Goal: Contribute content: Add original content to the website for others to see

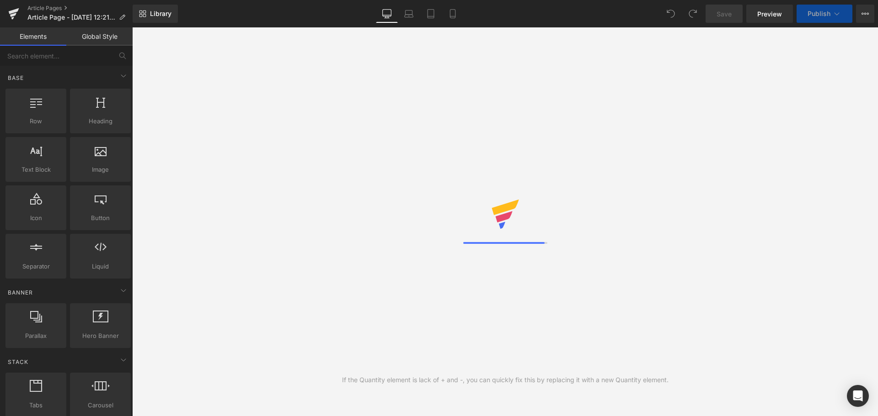
click at [860, 13] on button "View Live Page View with current Template Save Template to Library Schedule Pub…" at bounding box center [865, 14] width 18 height 18
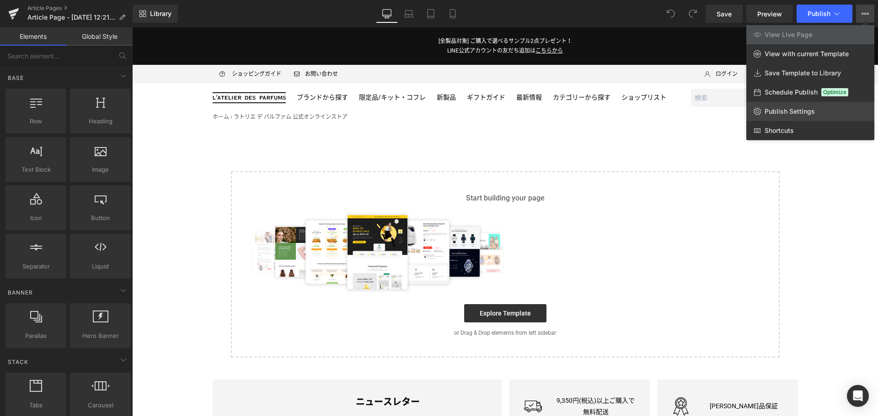
click at [812, 112] on span "Publish Settings" at bounding box center [789, 111] width 50 height 8
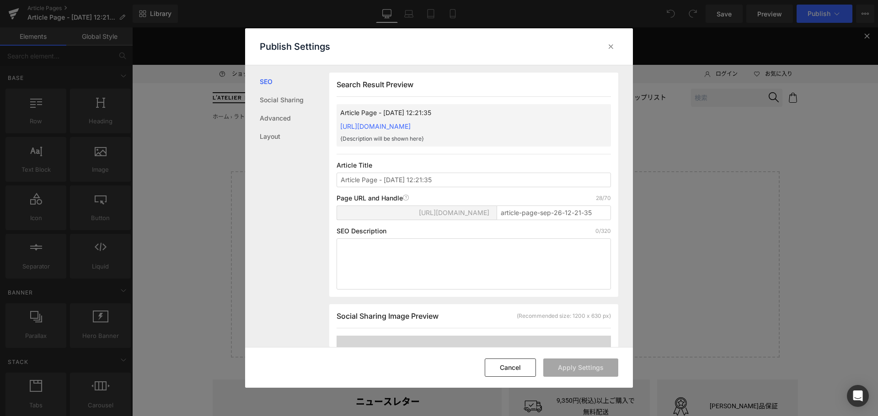
scroll to position [0, 0]
drag, startPoint x: 489, startPoint y: 183, endPoint x: 308, endPoint y: 177, distance: 180.6
click at [308, 177] on div "SEO Social Sharing Advanced Layout Search Result Preview Article Page - [DATE] …" at bounding box center [439, 206] width 388 height 282
type input "D"
type input "DOLCE＆GABBANA - DEVOTION POUR HOMME PARFUM"
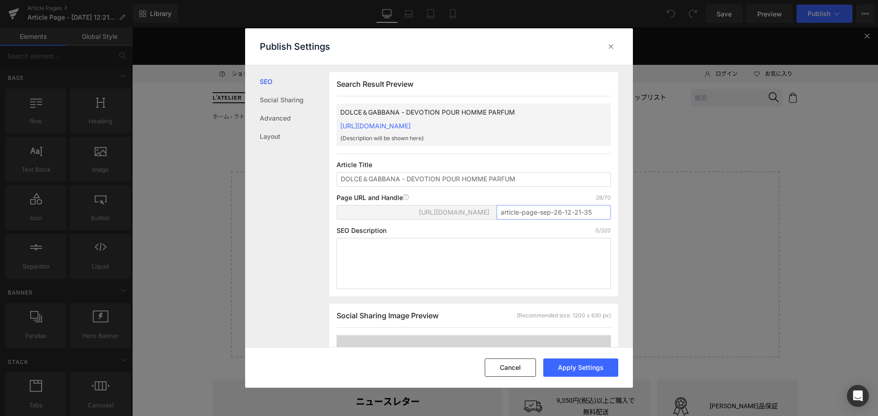
click at [536, 215] on input "article-page-sep-26-12-21-35" at bounding box center [553, 212] width 114 height 15
paste input "devotion_ph2510"
type input "devotion_ph2510"
click at [578, 369] on button "Apply Settings" at bounding box center [580, 368] width 75 height 18
click at [613, 43] on icon at bounding box center [610, 46] width 9 height 9
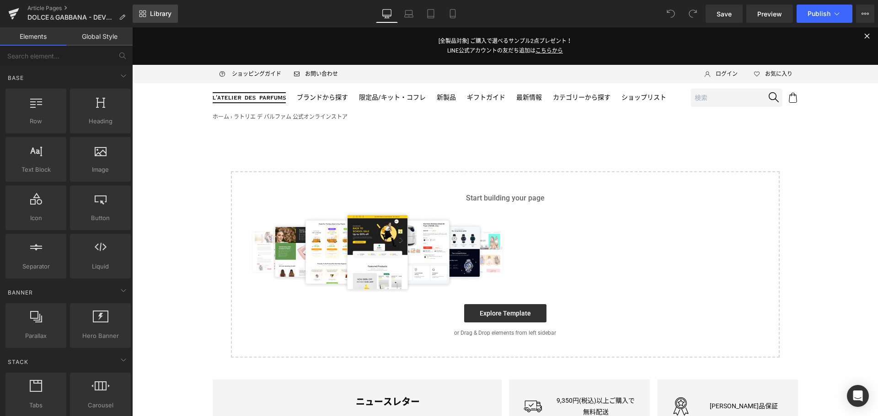
click at [146, 11] on icon at bounding box center [144, 12] width 3 height 3
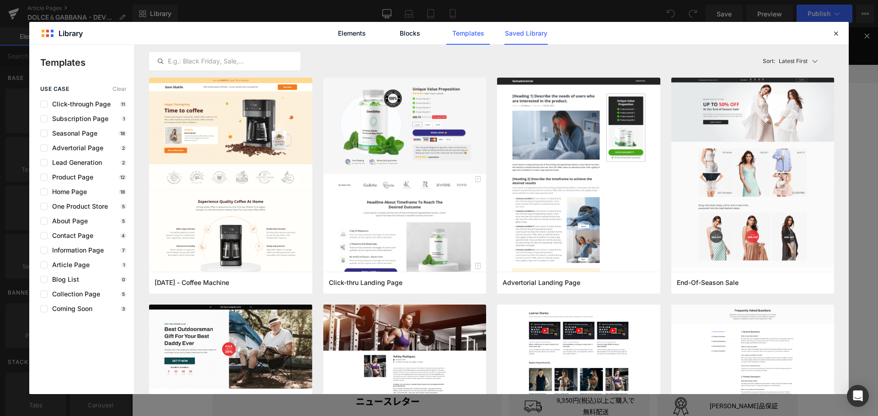
click at [536, 30] on link "Saved Library" at bounding box center [525, 33] width 43 height 23
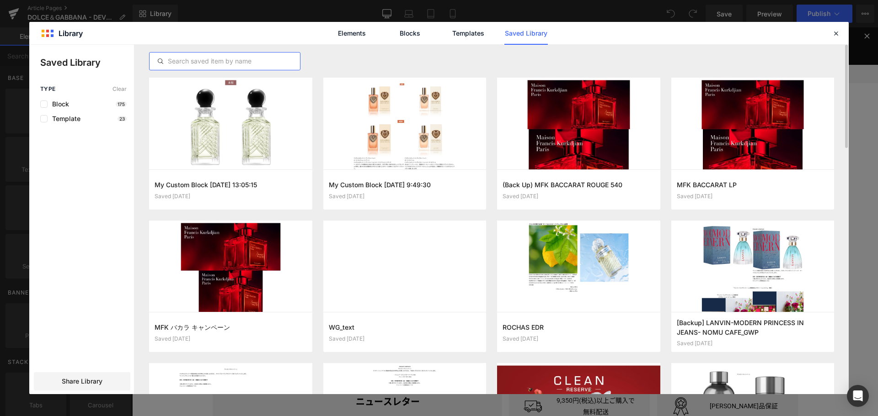
click at [190, 59] on input "text" at bounding box center [224, 61] width 150 height 11
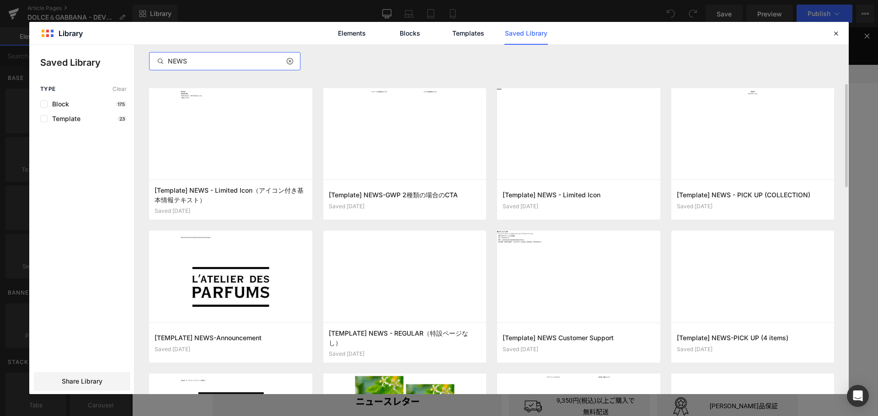
scroll to position [133, 0]
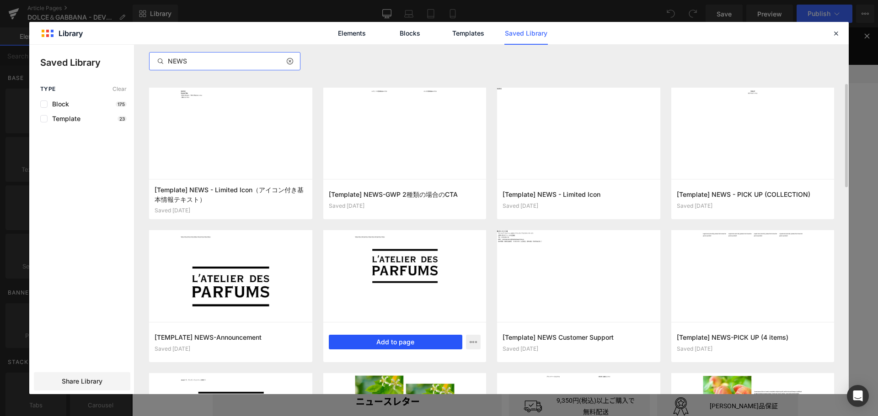
type input "NEWS"
click at [406, 339] on button "Add to page" at bounding box center [396, 342] width 134 height 15
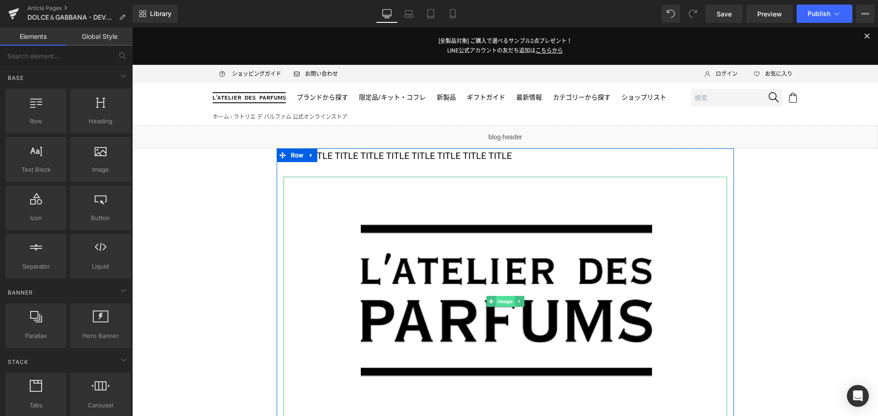
click at [502, 304] on span "Image" at bounding box center [504, 301] width 19 height 11
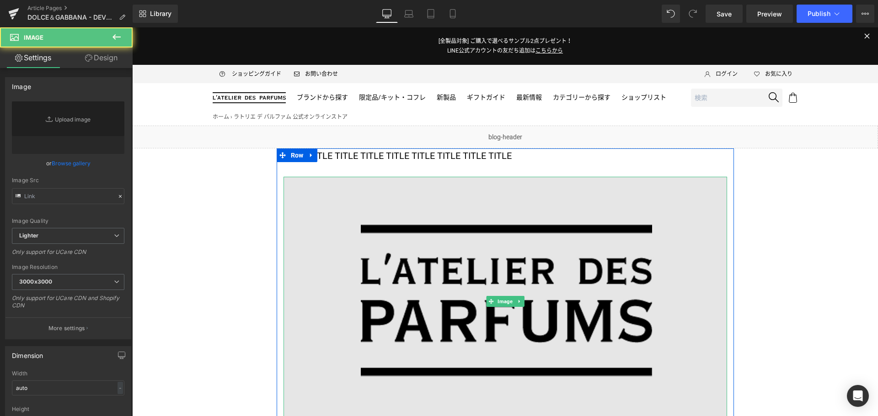
type input "https://ucarecdn.com/ffccd1f8-491a-4f74-be16-5c7da7273e4a/-/format/auto/-/previ…"
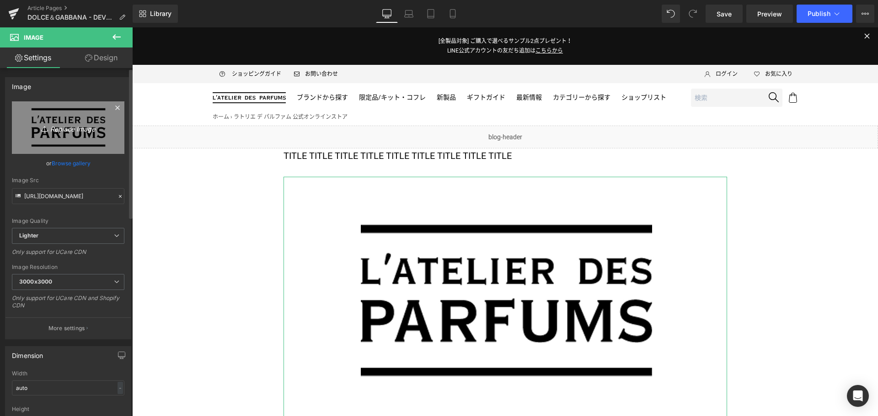
click at [50, 118] on link "Replace Image" at bounding box center [68, 127] width 112 height 53
type input "C:\fakepath\DG-DEVOTION_FOR_MEN25-1200x675.jpg"
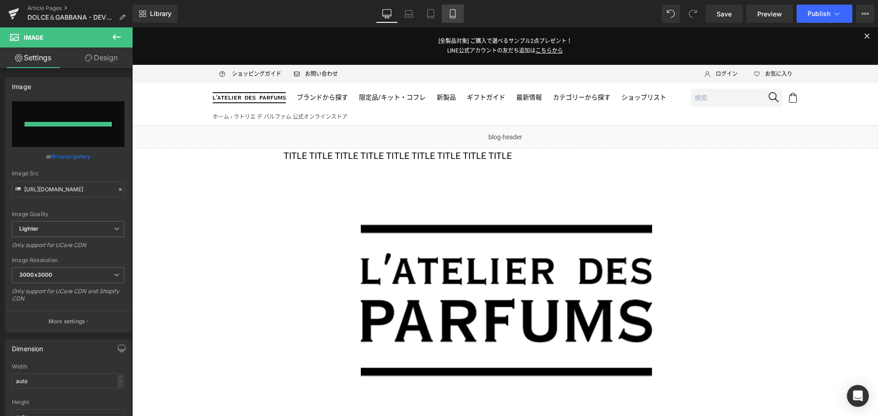
type input "https://ucarecdn.com/9aee83b6-61f7-43a2-bc85-eb5bfdccaf90/-/format/auto/-/previ…"
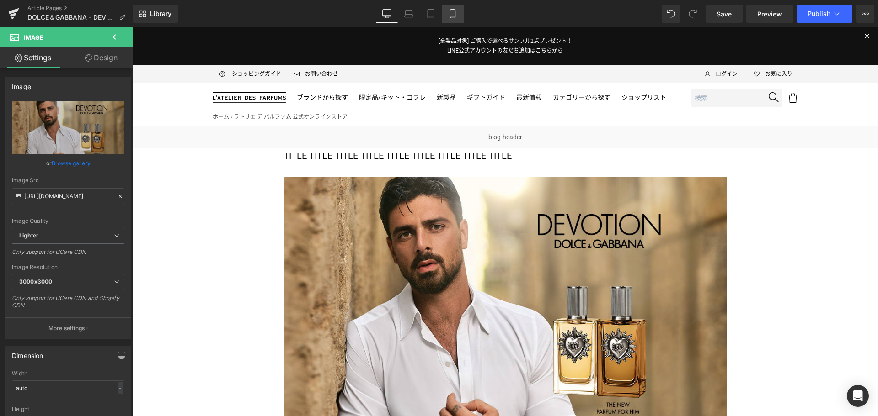
click at [451, 8] on link "Mobile" at bounding box center [452, 14] width 22 height 18
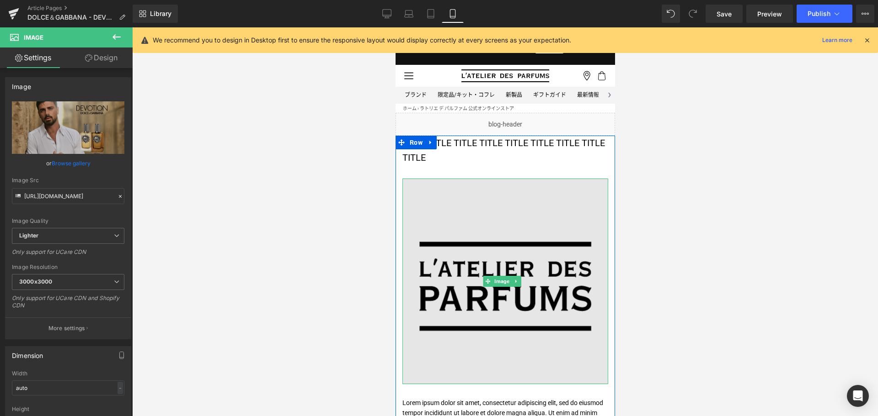
click at [460, 210] on img at bounding box center [505, 282] width 206 height 206
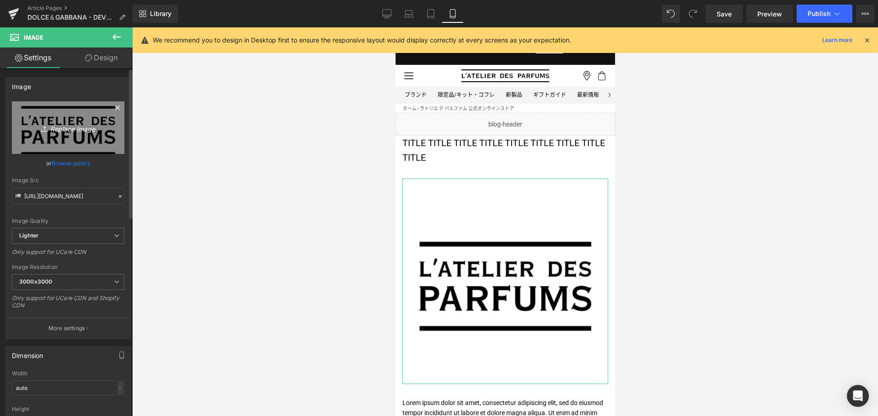
click at [64, 141] on link "Replace Image" at bounding box center [68, 127] width 112 height 53
type input "C:\fakepath\DG-DEVOTION_FOR_MEN25-1080x1080.jpg"
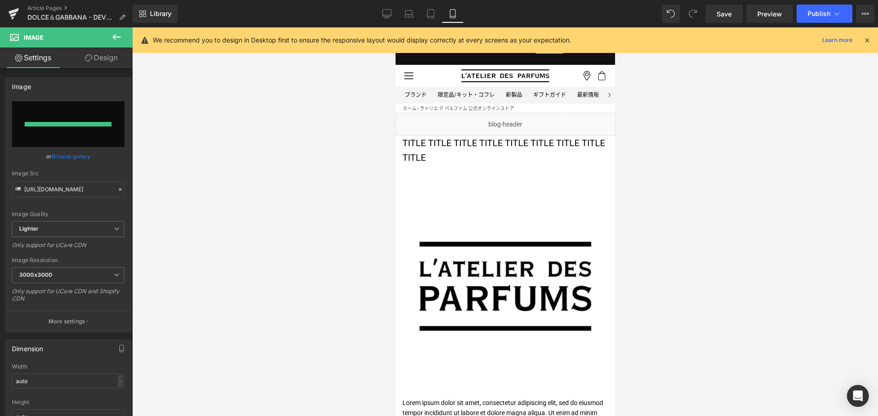
type input "https://ucarecdn.com/1a9fcb74-9b2c-4f5d-bf3b-4efa39de0688/-/format/auto/-/previ…"
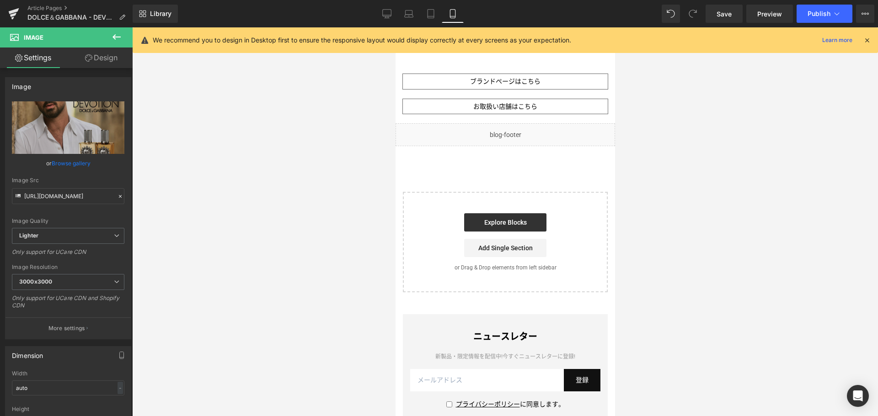
scroll to position [1037, 0]
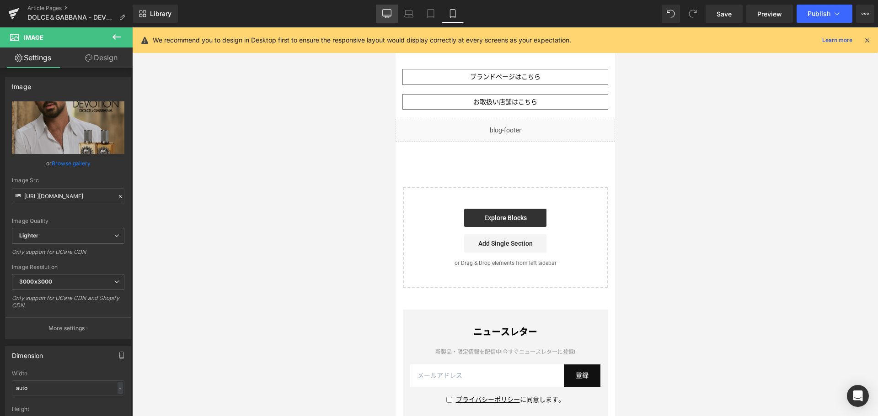
click at [384, 15] on icon at bounding box center [386, 13] width 9 height 9
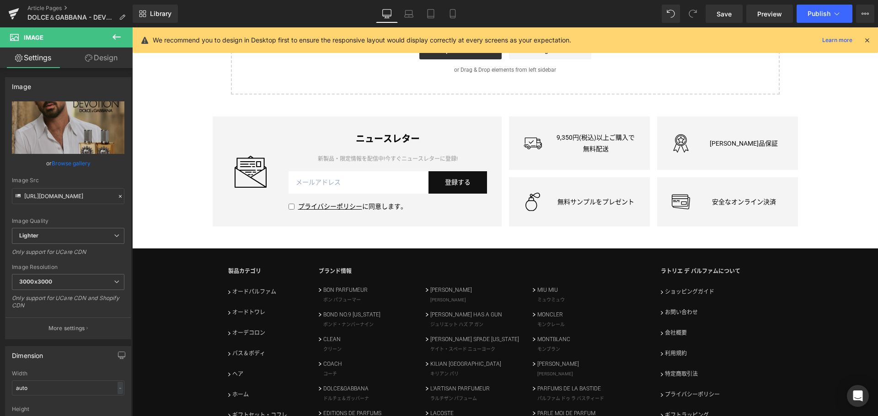
scroll to position [0, 0]
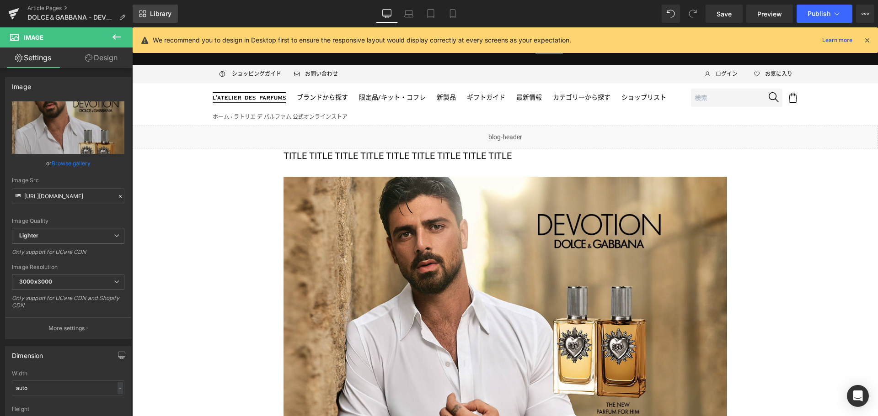
click at [153, 11] on span "Library" at bounding box center [160, 14] width 21 height 8
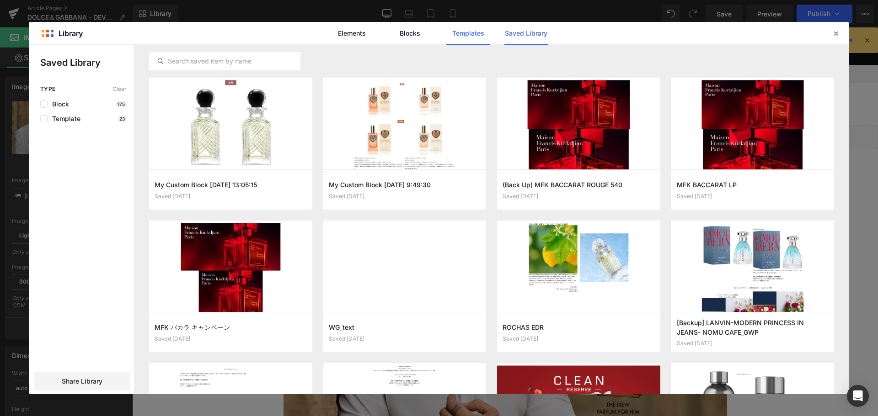
click at [469, 37] on link "Templates" at bounding box center [467, 33] width 43 height 23
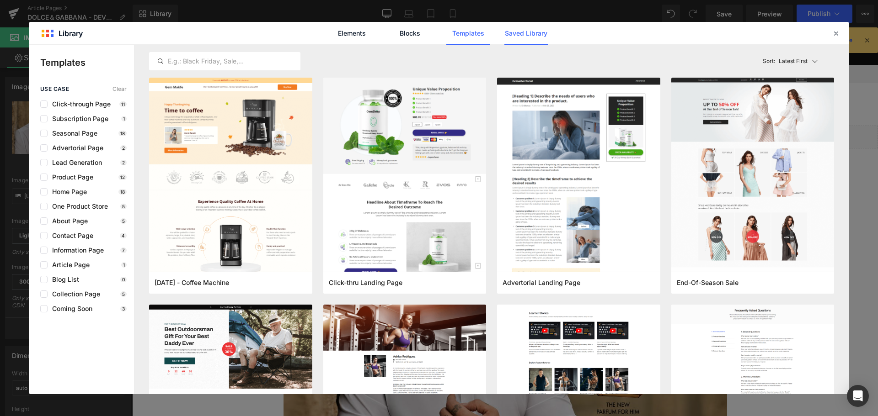
click at [538, 33] on link "Saved Library" at bounding box center [525, 33] width 43 height 23
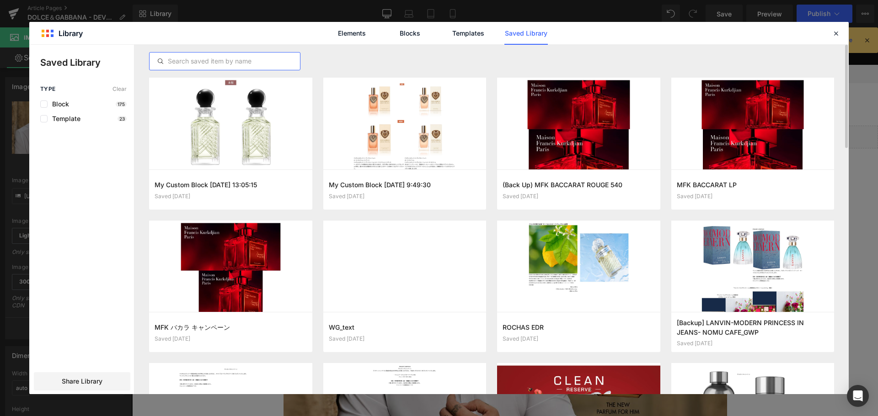
click at [228, 62] on input "text" at bounding box center [224, 61] width 150 height 11
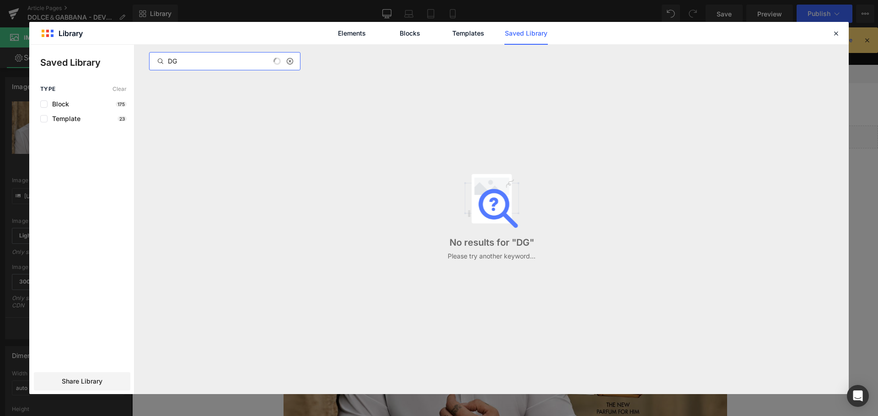
type input "DG"
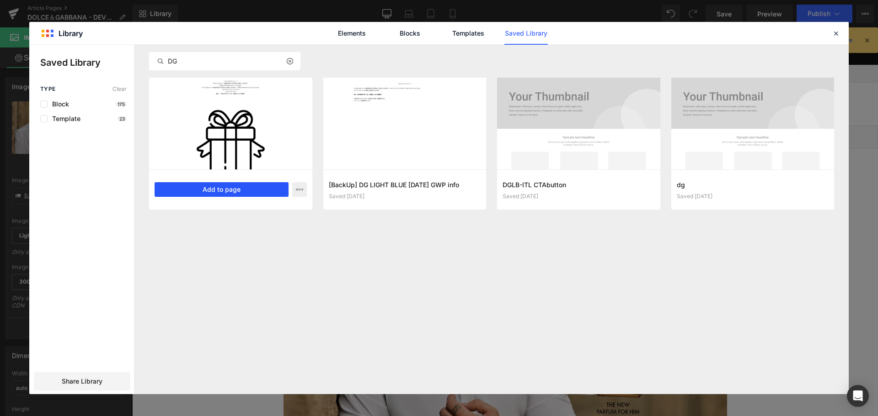
click at [227, 189] on button "Add to page" at bounding box center [221, 189] width 134 height 15
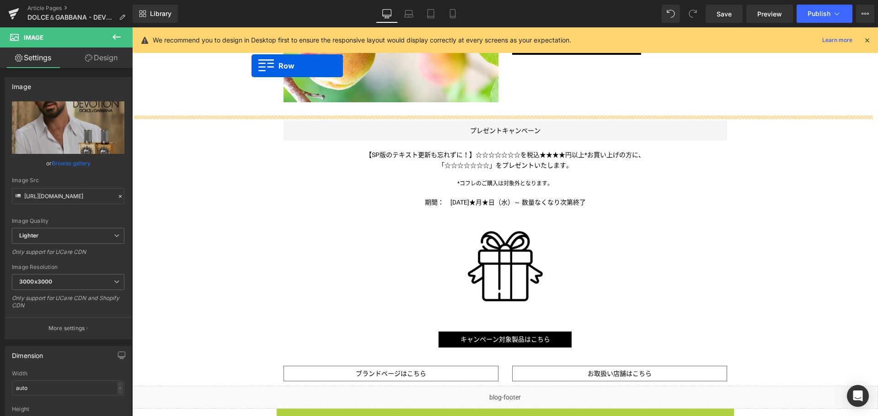
scroll to position [592, 0]
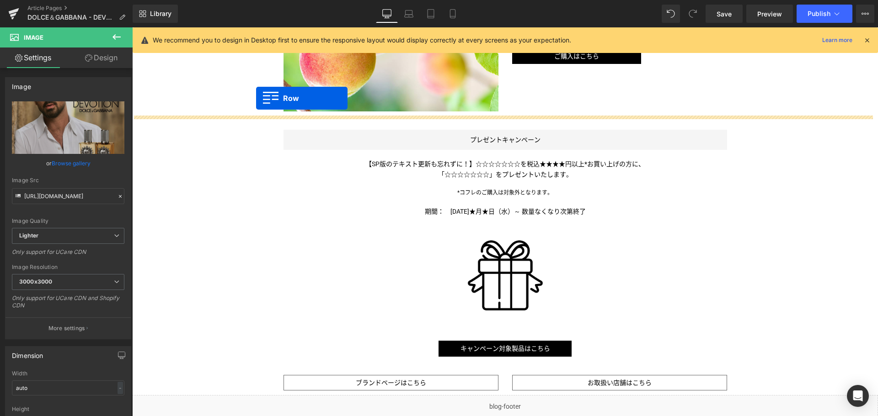
drag, startPoint x: 280, startPoint y: 169, endPoint x: 255, endPoint y: 99, distance: 74.6
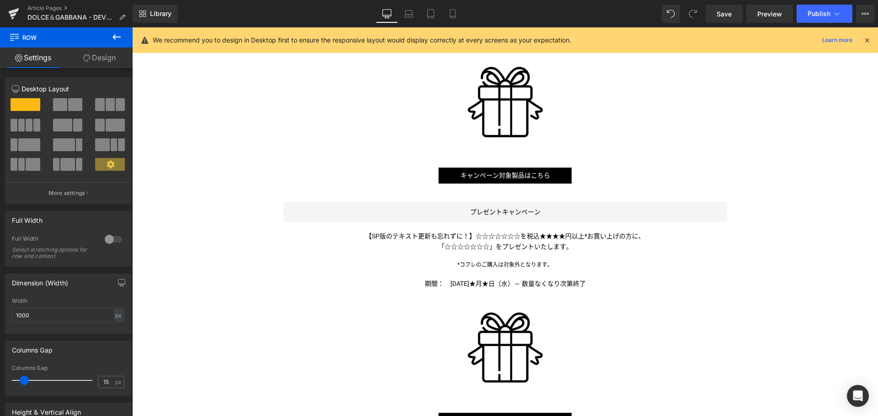
scroll to position [778, 0]
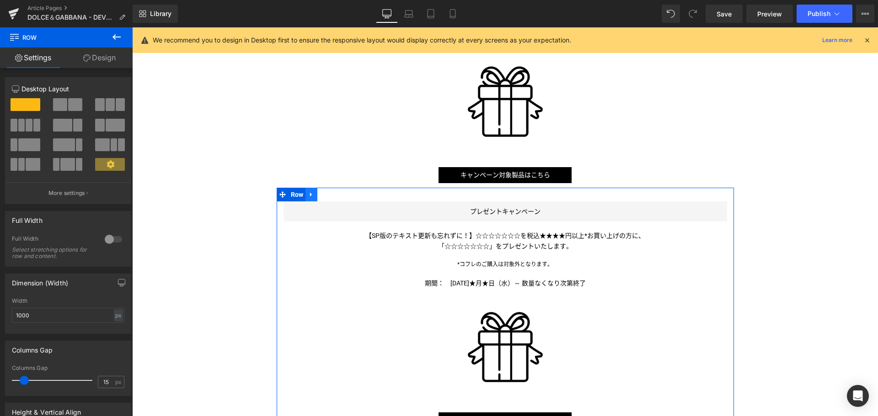
click at [308, 196] on icon at bounding box center [311, 194] width 6 height 7
click at [332, 194] on icon at bounding box center [335, 194] width 6 height 7
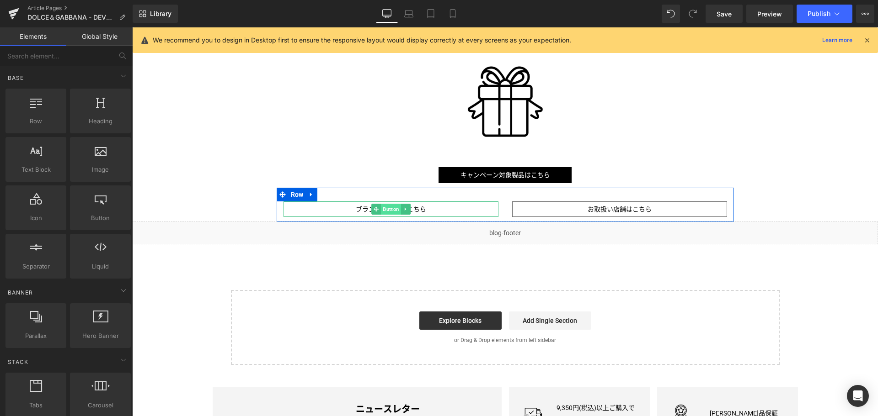
click at [381, 212] on span "Button" at bounding box center [391, 209] width 20 height 11
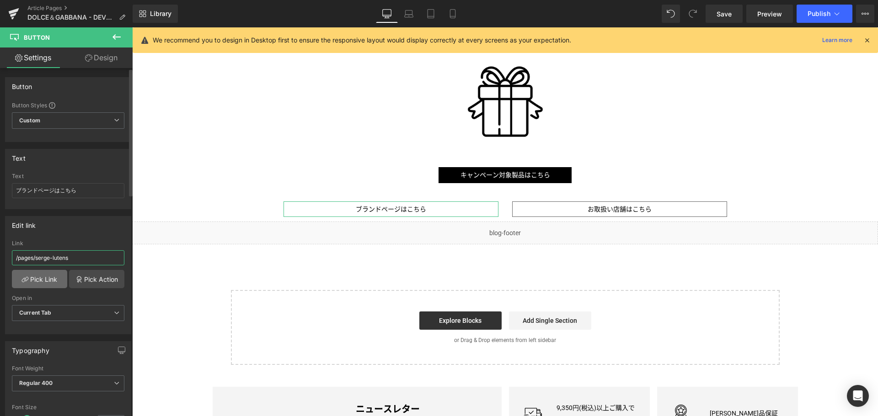
drag, startPoint x: 101, startPoint y: 260, endPoint x: 36, endPoint y: 273, distance: 66.3
click at [36, 273] on div "/pages/serge-lutens Link /pages/serge-lutens Pick Link Pick Action Current Tab …" at bounding box center [67, 287] width 125 height 94
paste input "dolce-gabbana"
type input "/pages/dolce-gabbana"
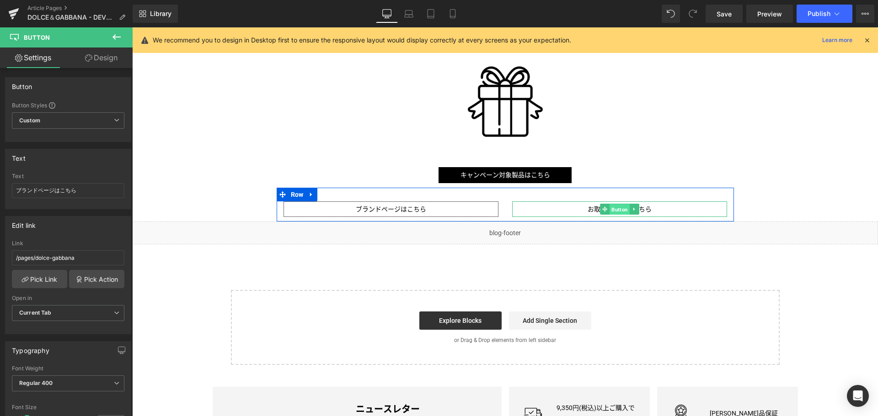
click at [617, 209] on span "Button" at bounding box center [619, 209] width 20 height 11
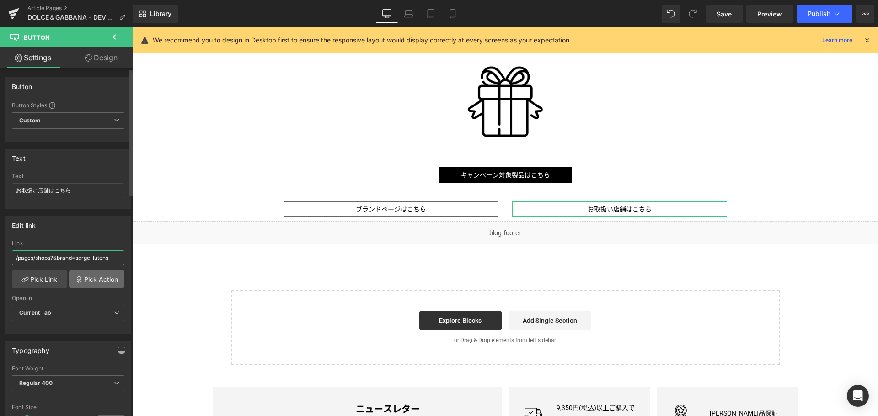
drag, startPoint x: 112, startPoint y: 256, endPoint x: 76, endPoint y: 273, distance: 39.5
click at [76, 273] on div "/pages/shops?&brand=serge-lutens Link /pages/shops?&brand=serge-lutens Pick Lin…" at bounding box center [67, 287] width 125 height 94
paste input "dolce-gabbana"
type input "/pages/shops?&brand=dolce-gabbana"
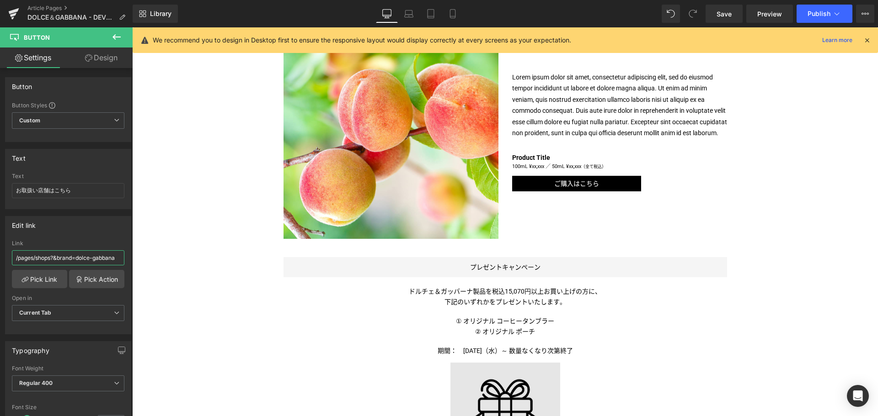
scroll to position [452, 0]
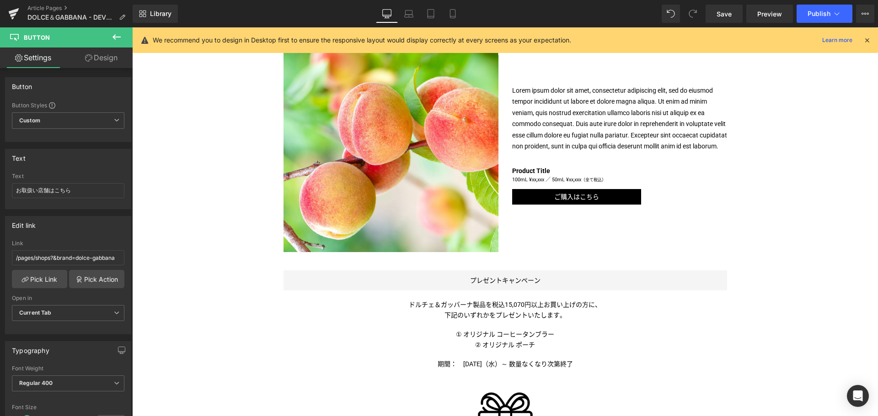
click at [768, 184] on div "Liquid TITLE TITLE TITLE TITLE TITLE TITLE TITLE TITLE TITLE Text Block Image I…" at bounding box center [504, 182] width 745 height 1017
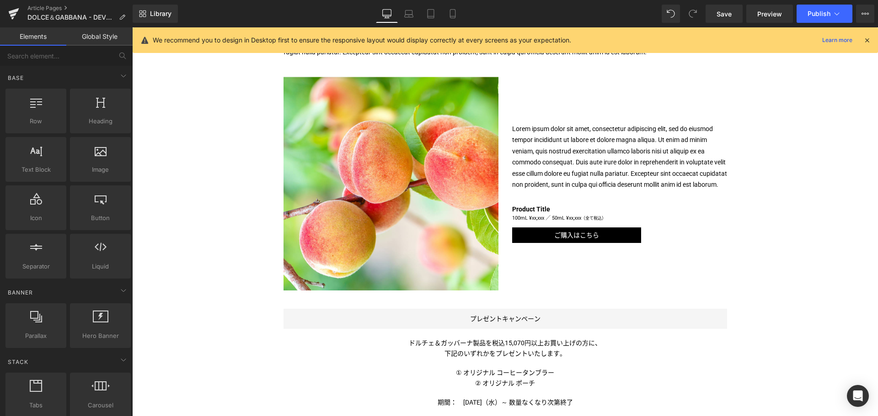
scroll to position [414, 0]
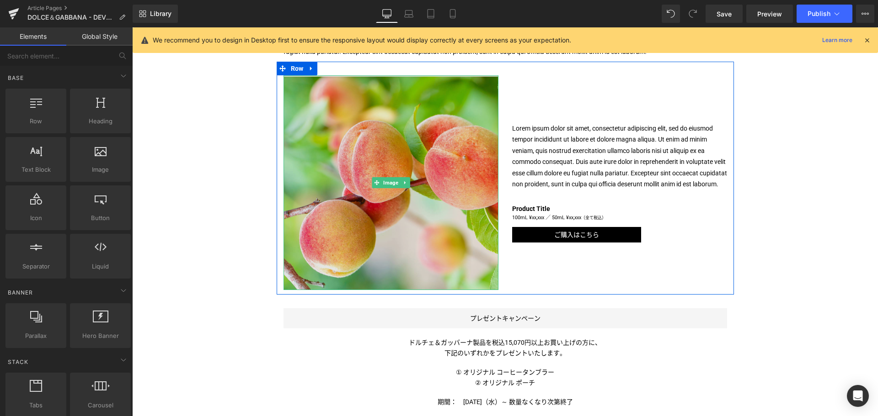
click at [404, 201] on img at bounding box center [390, 182] width 215 height 215
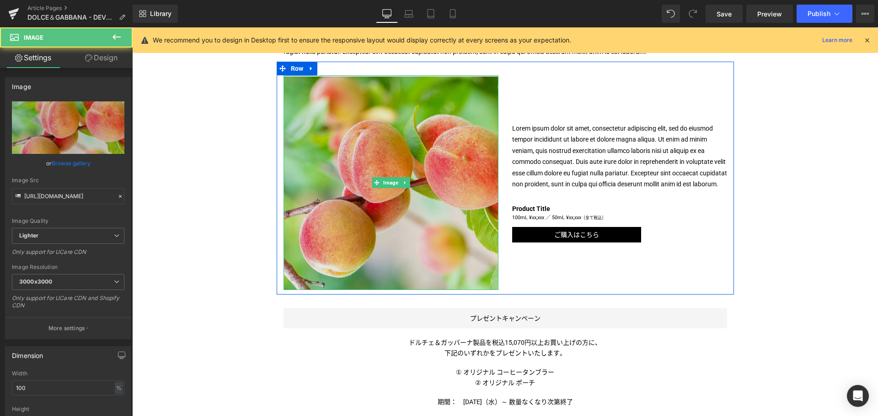
click at [355, 161] on img at bounding box center [390, 182] width 215 height 215
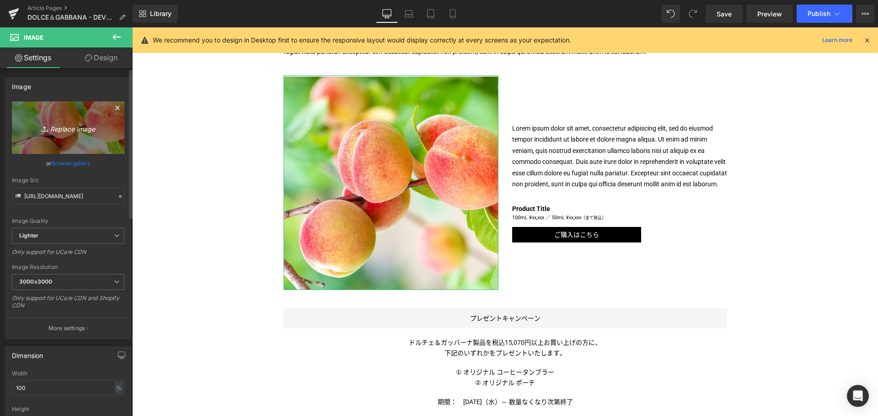
click at [65, 126] on icon "Replace Image" at bounding box center [68, 127] width 73 height 11
type input "C:\fakepath\DG-DEV_PH_PARF-CPS-Ingredients-1200x1200.jpg"
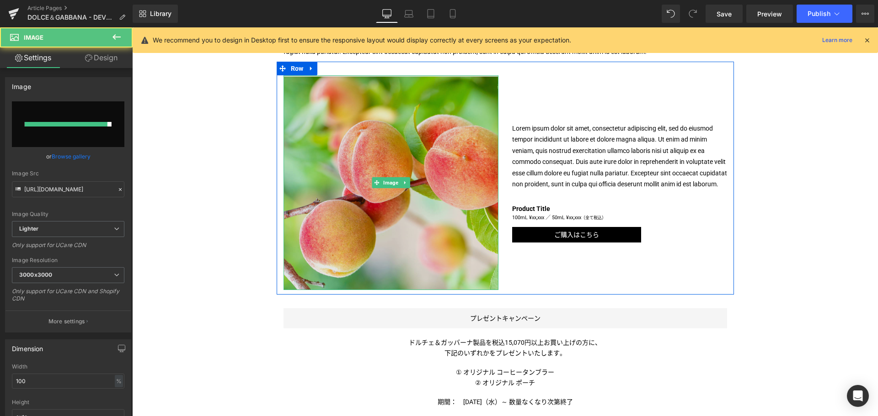
click at [353, 167] on img at bounding box center [390, 182] width 215 height 215
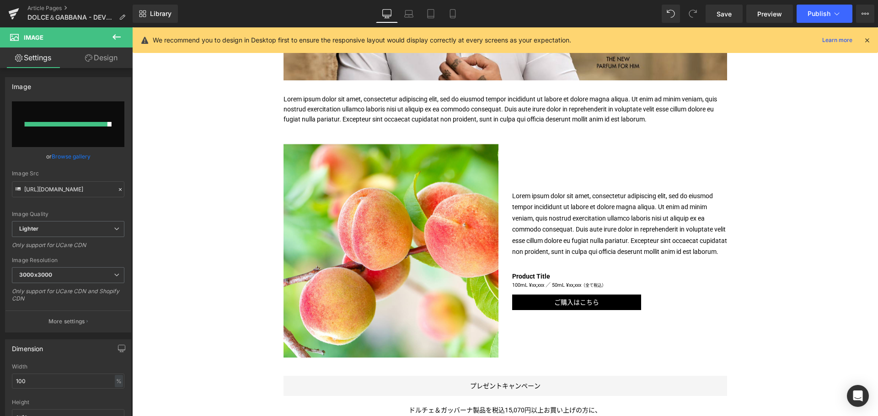
scroll to position [347, 0]
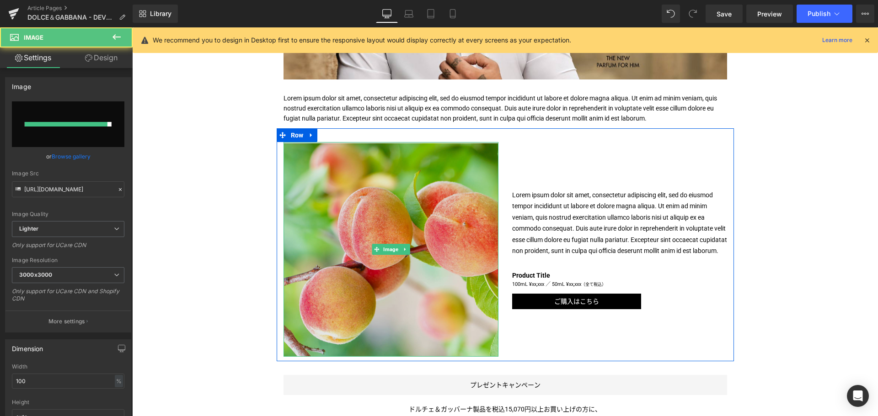
click at [384, 216] on img at bounding box center [390, 249] width 215 height 215
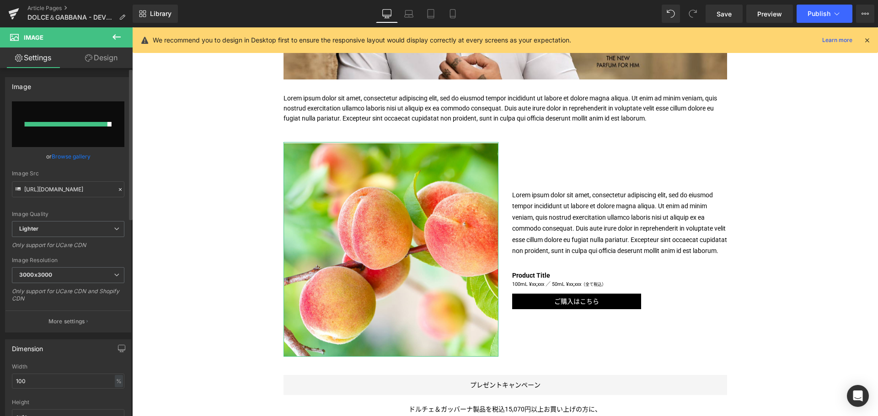
click at [74, 133] on input "file" at bounding box center [68, 124] width 112 height 46
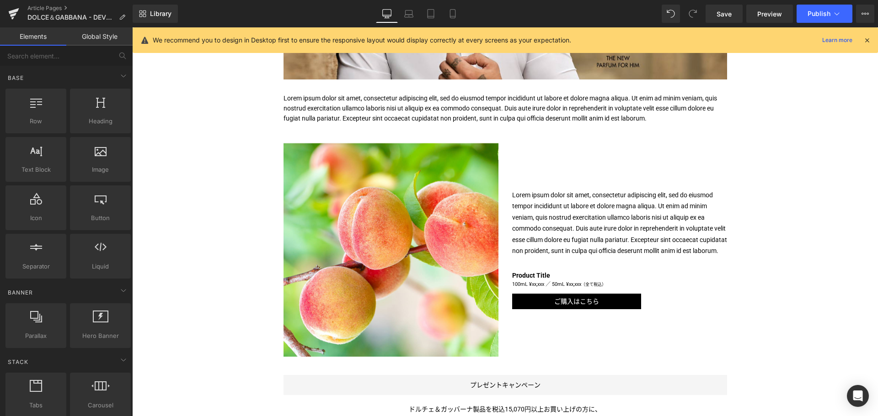
click at [216, 249] on div "Liquid TITLE TITLE TITLE TITLE TITLE TITLE TITLE TITLE TITLE Text Block Image I…" at bounding box center [504, 287] width 745 height 1017
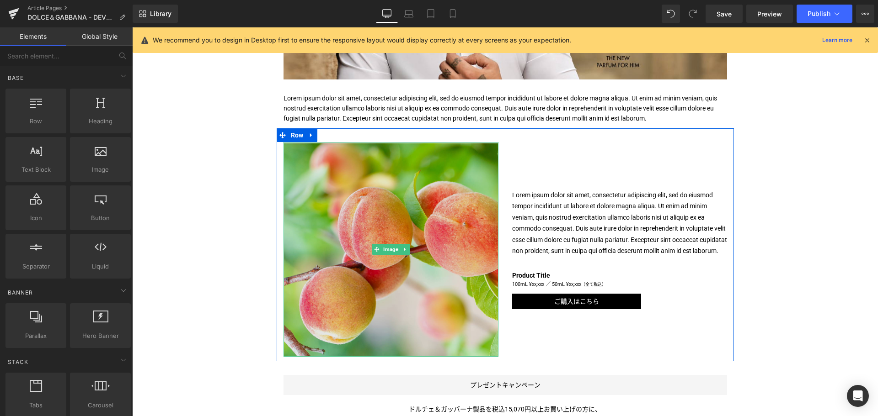
click at [354, 251] on img at bounding box center [390, 249] width 215 height 215
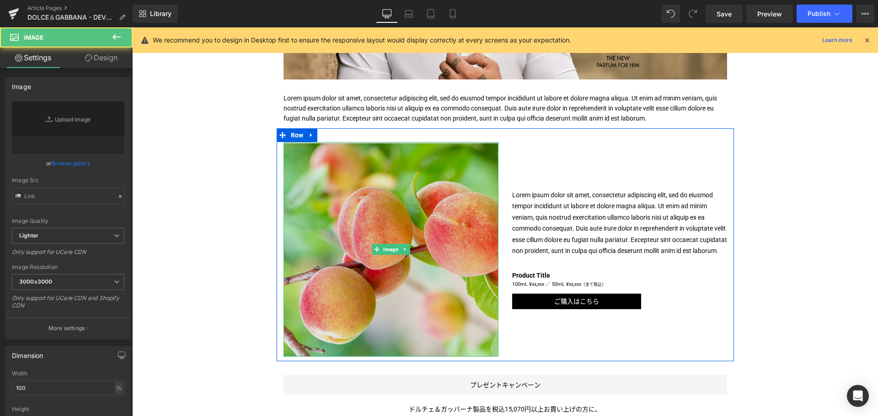
type input "https://ucarecdn.com/ad166161-dfb3-4e80-8e24-c863daa80ce7/-/format/auto/-/previ…"
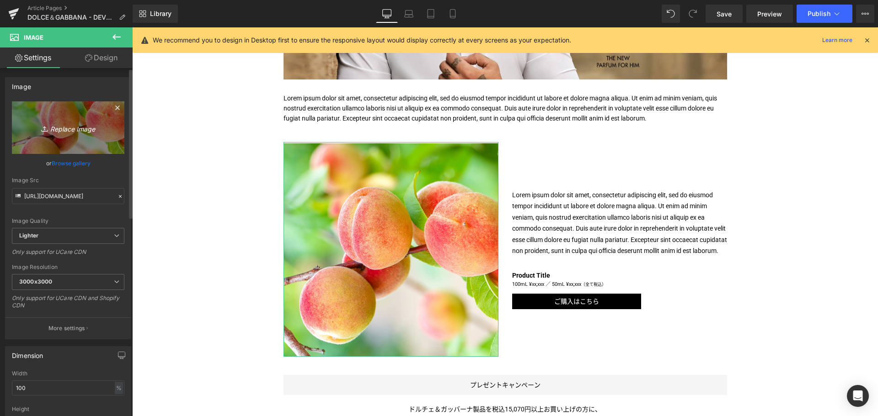
click at [57, 127] on icon "Replace Image" at bounding box center [68, 127] width 73 height 11
type input "C:\fakepath\DG-DEV_PH_PARF-CPS-Ingredients-1200x1200.jpg"
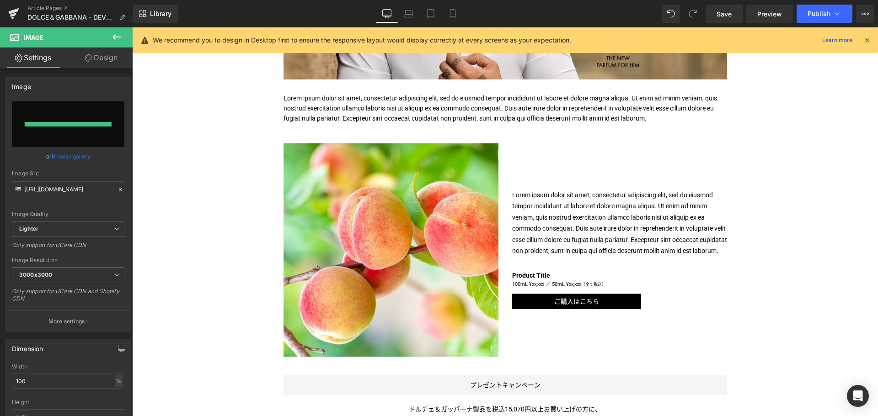
type input "https://ucarecdn.com/428984e7-71a4-45c8-a36f-fd2b61b432ff/-/format/auto/-/previ…"
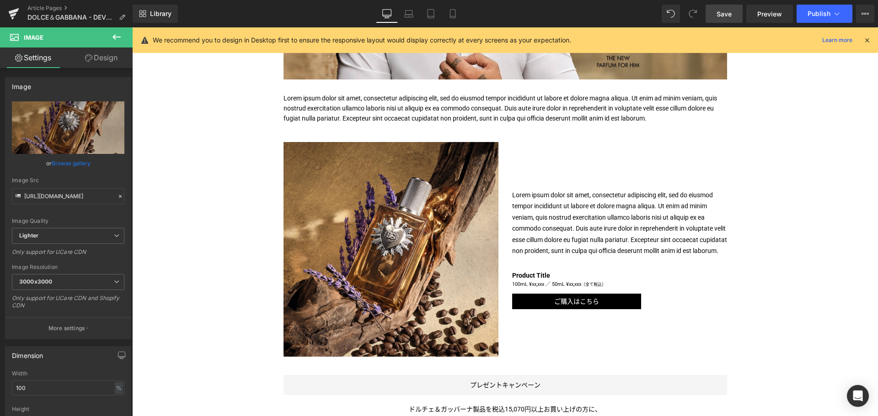
click at [723, 8] on link "Save" at bounding box center [723, 14] width 37 height 18
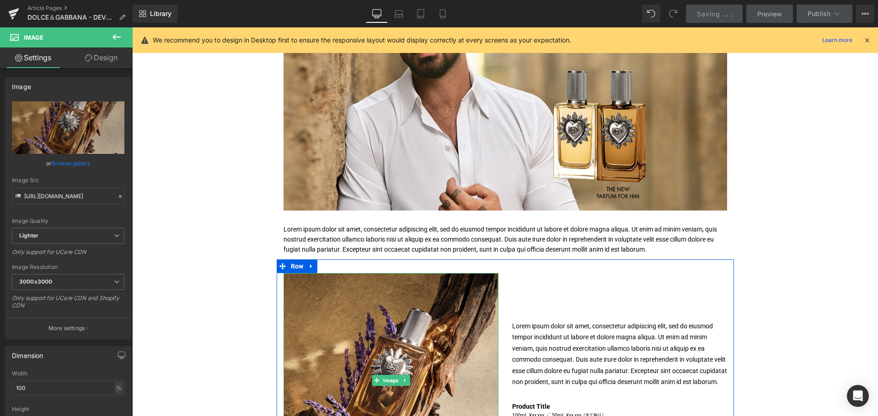
scroll to position [197, 0]
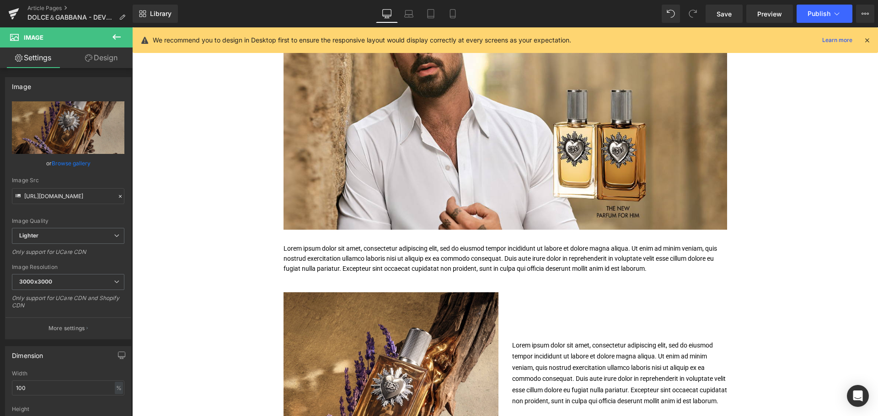
click at [362, 253] on p "Lorem ipsum dolor sit amet, consectetur adipiscing elit, sed do eiusmod tempor …" at bounding box center [504, 259] width 443 height 31
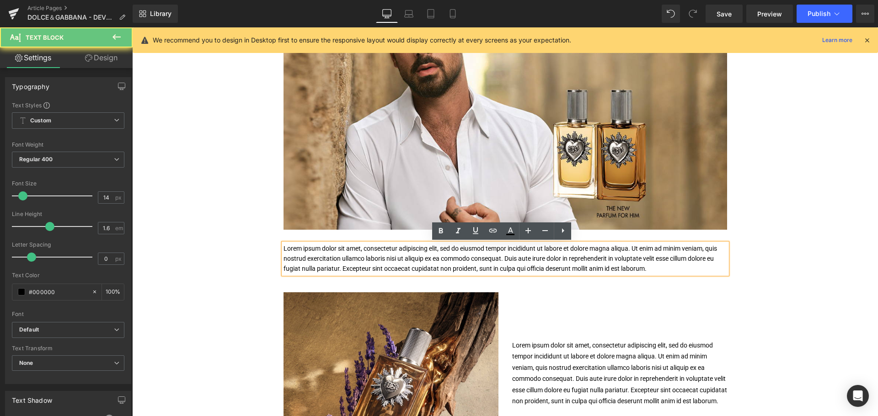
click at [362, 259] on p "Lorem ipsum dolor sit amet, consectetur adipiscing elit, sed do eiusmod tempor …" at bounding box center [504, 259] width 443 height 31
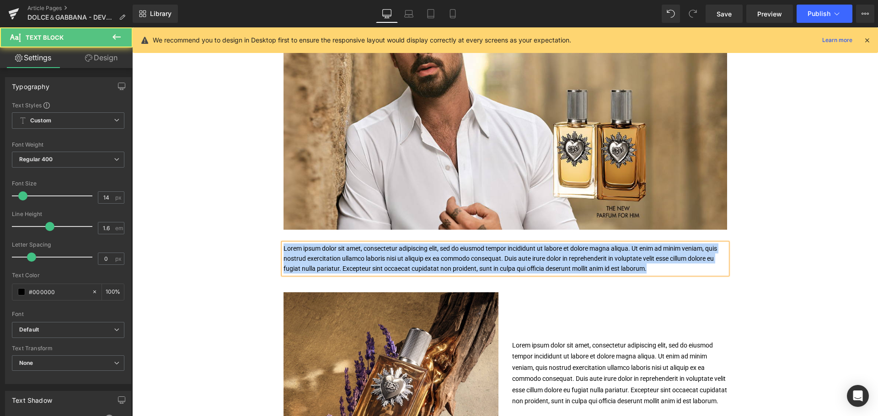
paste div
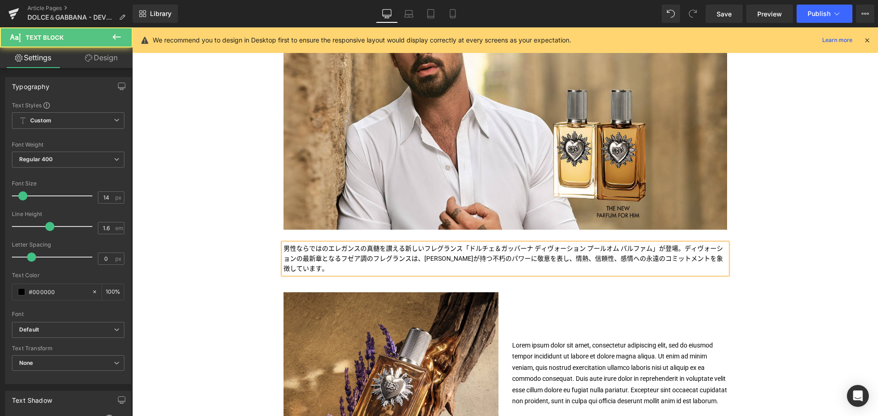
click at [416, 256] on p "男性ならではのエレガンスの真髄を讃える新しいフレグランス「ドルチェ＆ガッバーナ ディヴォーション プールオム パルファム」が登場。ディヴォーションの最新章とな…" at bounding box center [504, 259] width 443 height 31
click at [528, 258] on p "男性ならではのエレガンスの真髄を讃える新しいフレグランス「ドルチェ＆ガッバーナ ディヴォーション プールオム パルファム」が登場。ディヴォーションの最新章とな…" at bounding box center [504, 259] width 443 height 31
click at [674, 252] on p "男性ならではのエレガンスの真髄を讃える新しいフレグランス「ドルチェ＆ガッバーナ ディヴォーション プールオム パルファム」が登場。ディヴォーションの最新章とな…" at bounding box center [504, 259] width 443 height 31
click at [692, 251] on p "男性ならではのエレガンスの真髄を讃える新しいフレグランス「ドルチェ＆ガッバーナ ディヴォーション プールオム パルファム」が登場。ディヴォーションの最新章とな…" at bounding box center [504, 259] width 443 height 31
click at [682, 250] on p "男性ならではのエレガンスの真髄を讃える新しいフレグランス「ドルチェ＆ガッバーナ ディヴォーション プールオム パルファム」が登場。ディヴォーションの最新章とな…" at bounding box center [504, 259] width 443 height 31
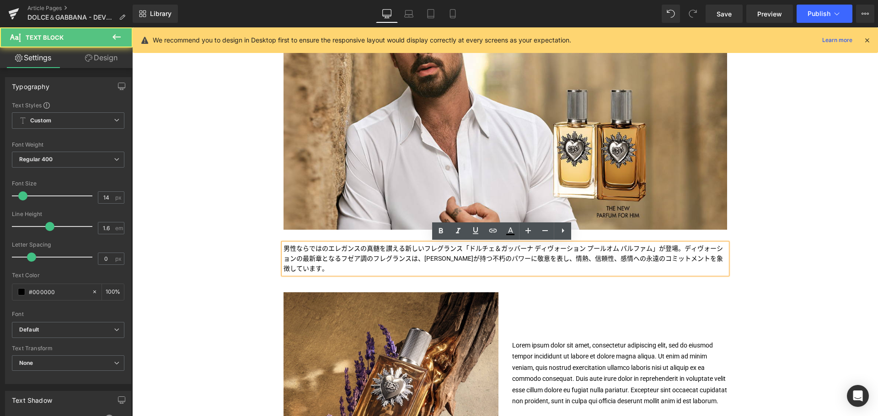
click at [339, 267] on p "男性ならではのエレガンスの真髄を讃える新しいフレグランス「ドルチェ＆ガッバーナ ディヴォーション プールオム パルファム」が登場。ディヴォーションの最新章とな…" at bounding box center [504, 259] width 443 height 31
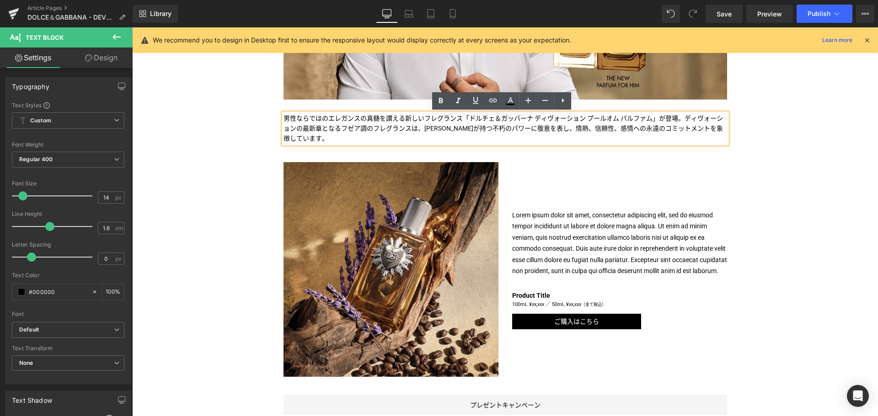
scroll to position [327, 0]
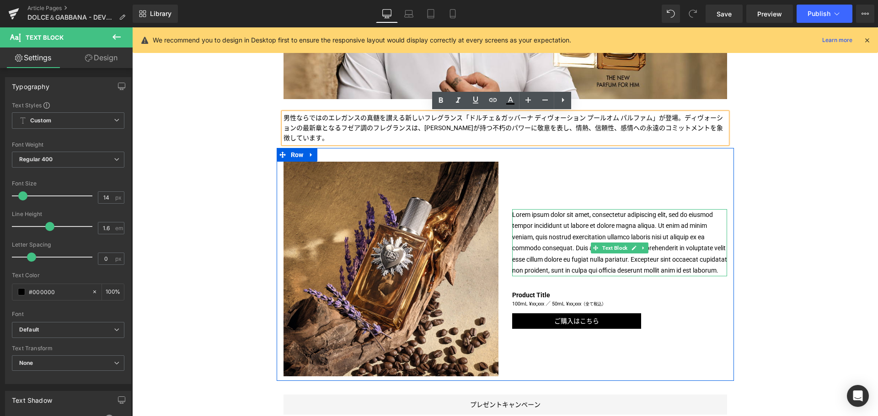
click at [541, 231] on p "Lorem ipsum dolor sit amet, consectetur adipiscing elit, sed do eiusmod tempor …" at bounding box center [619, 242] width 215 height 67
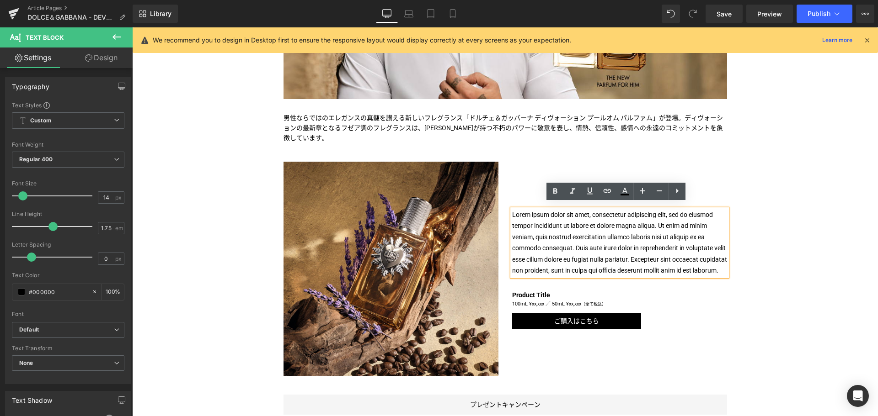
click at [541, 231] on p "Lorem ipsum dolor sit amet, consectetur adipiscing elit, sed do eiusmod tempor …" at bounding box center [619, 242] width 215 height 67
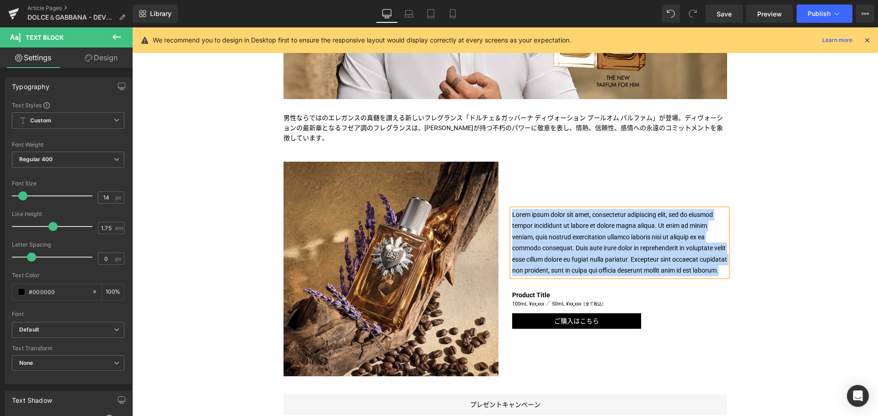
paste div
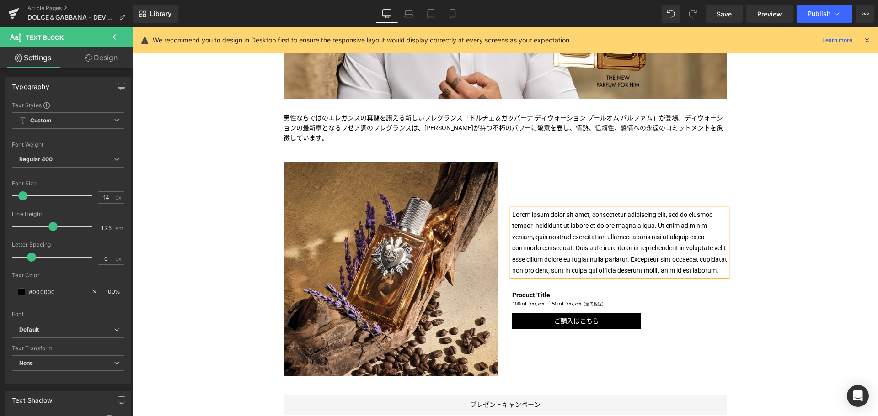
scroll to position [310, 0]
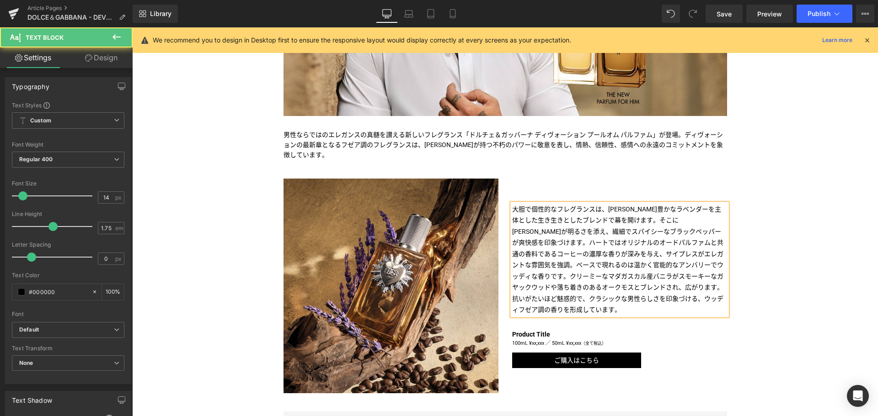
click at [628, 227] on p "大胆で個性的なフレグランスは、芳香豊かなラベンダーを主体とした生き生きとしたブレンドで幕を開けます。そこにレモンが明るさを添え、繊細でスパイシーなブラックペッ…" at bounding box center [619, 249] width 215 height 90
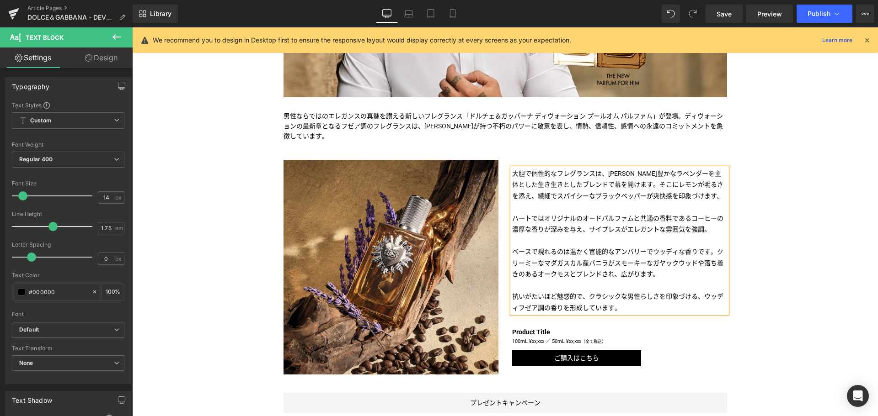
scroll to position [330, 0]
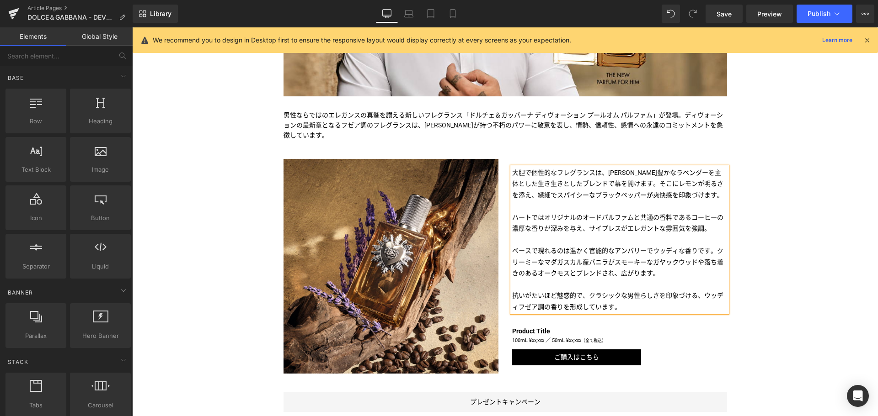
click at [773, 295] on div "Liquid TITLE TITLE TITLE TITLE TITLE TITLE TITLE TITLE TITLE Text Block Image I…" at bounding box center [504, 304] width 745 height 1017
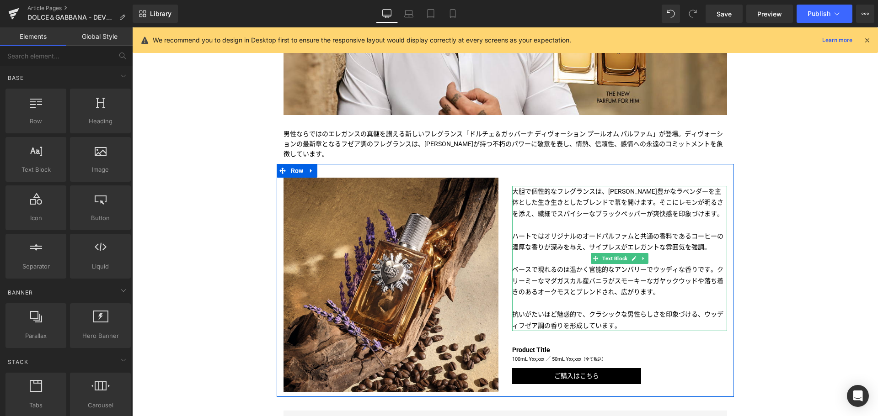
scroll to position [311, 0]
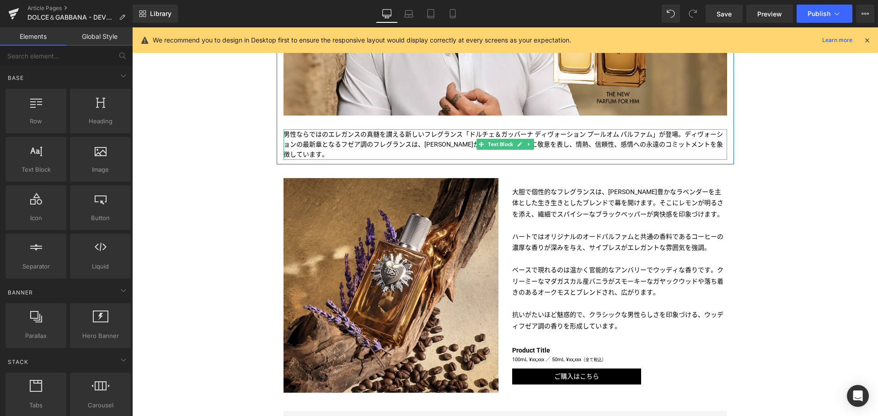
click at [441, 156] on p "男性ならではのエレガンスの真髄を讃える新しいフレグランス「ドルチェ＆ガッバーナ ディヴォーション プールオム パルファム」が登場。ディヴォーションの最新章とな…" at bounding box center [504, 144] width 443 height 31
click at [409, 156] on p "男性ならではのエレガンスの真髄を讃える新しいフレグランス「ドルチェ＆ガッバーナ ディヴォーション プールオム パルファム」が登場。ディヴォーションの最新章とな…" at bounding box center [504, 144] width 443 height 31
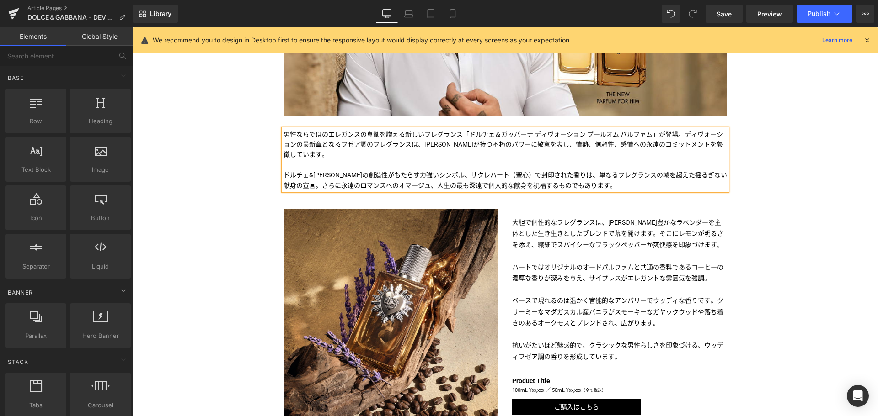
click at [225, 234] on div "Liquid TITLE TITLE TITLE TITLE TITLE TITLE TITLE TITLE TITLE Text Block Image I…" at bounding box center [504, 339] width 745 height 1048
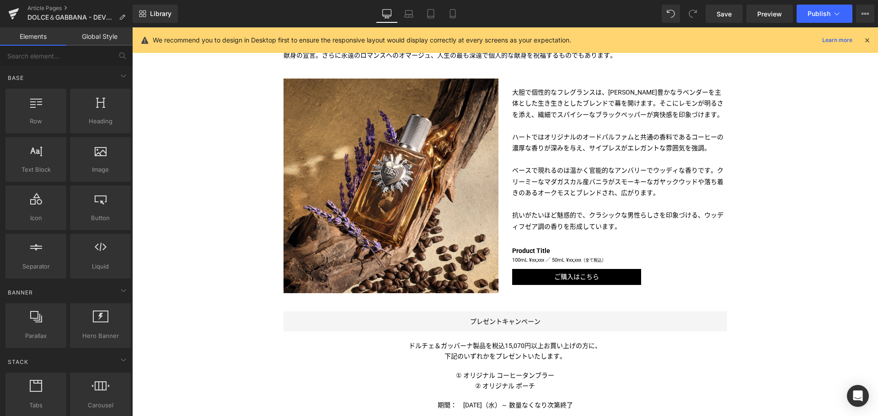
scroll to position [441, 0]
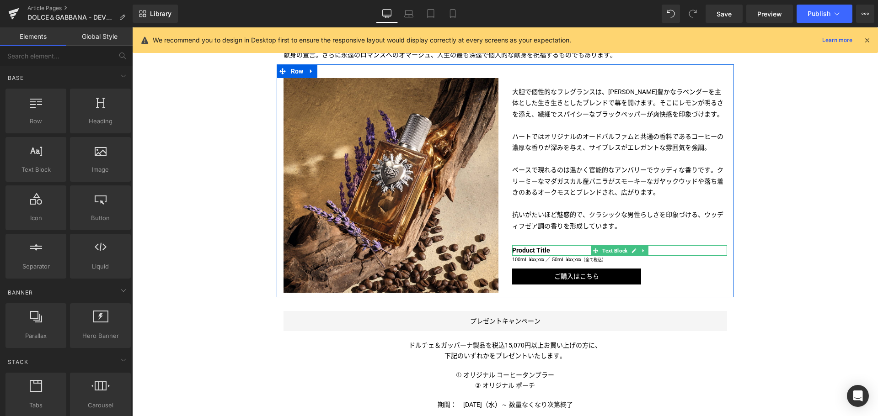
click at [537, 251] on b "Product Title" at bounding box center [531, 250] width 38 height 7
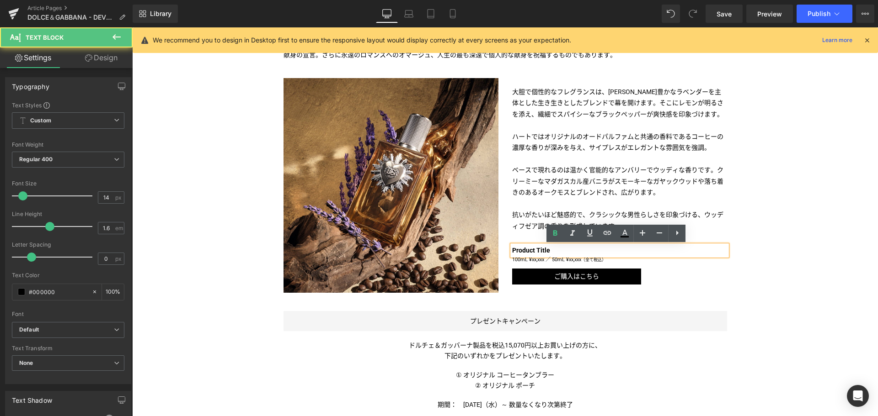
click at [537, 251] on b "Product Title" at bounding box center [531, 250] width 38 height 7
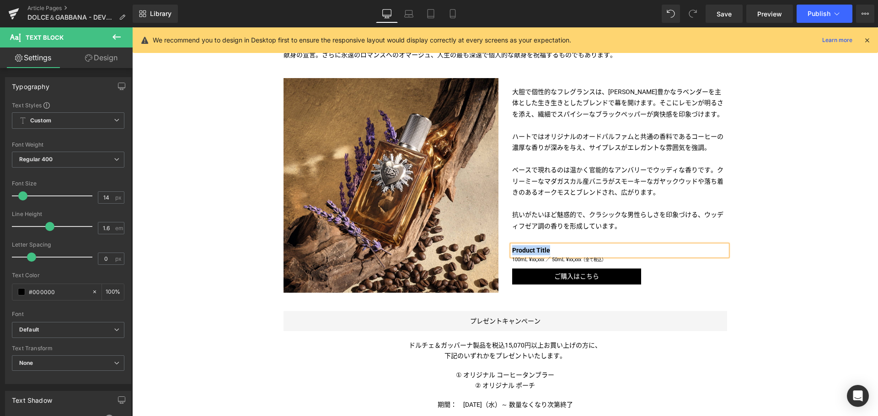
paste div
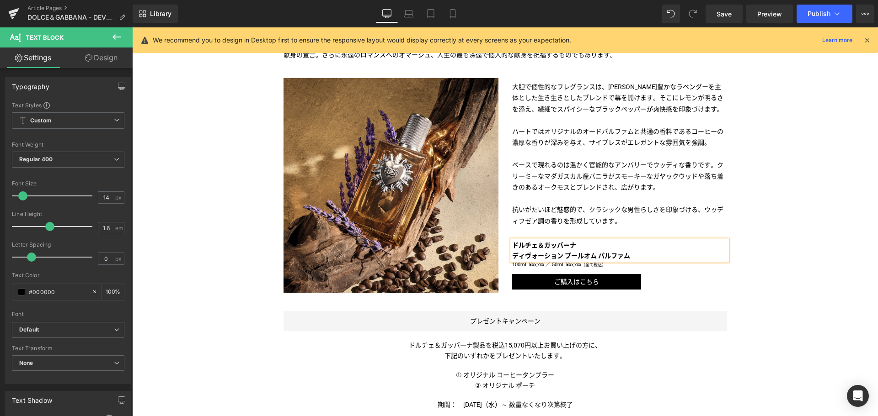
scroll to position [436, 0]
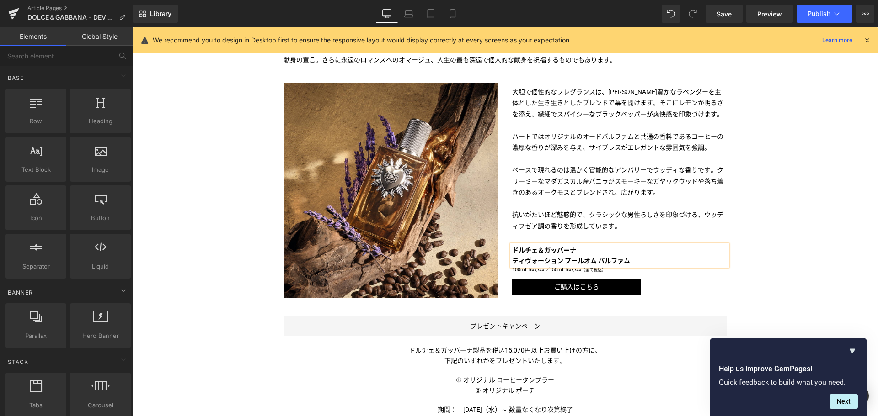
click at [767, 292] on div "Liquid TITLE TITLE TITLE TITLE TITLE TITLE TITLE TITLE TITLE Text Block Image I…" at bounding box center [504, 213] width 745 height 1048
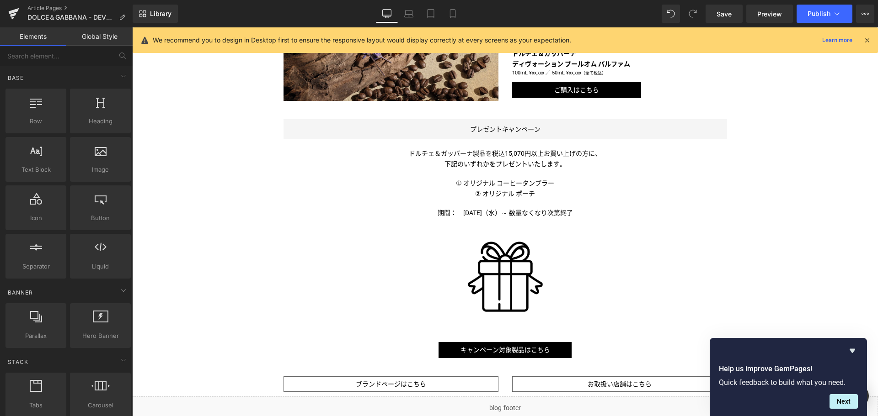
scroll to position [628, 0]
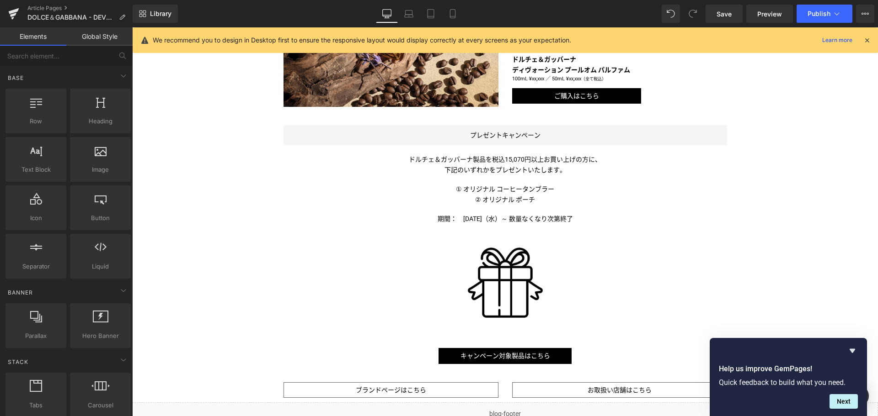
click at [838, 304] on div "Liquid TITLE TITLE TITLE TITLE TITLE TITLE TITLE TITLE TITLE Text Block Image I…" at bounding box center [504, 22] width 745 height 1048
click at [852, 347] on icon "Hide survey" at bounding box center [851, 351] width 11 height 11
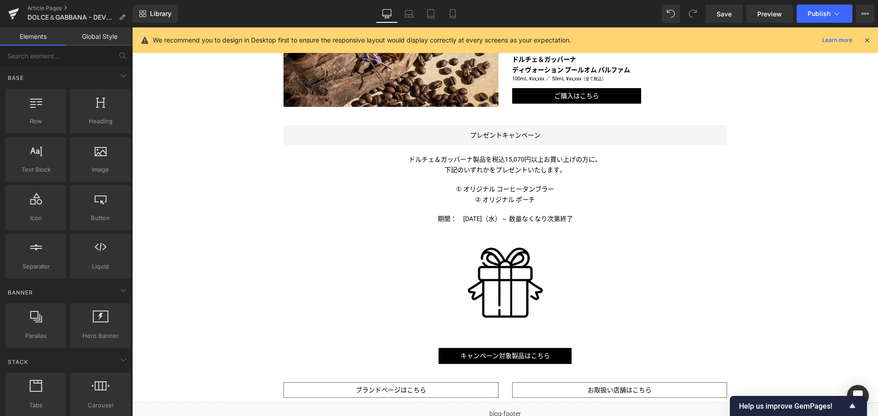
click at [837, 288] on div "Liquid TITLE TITLE TITLE TITLE TITLE TITLE TITLE TITLE TITLE Text Block Image I…" at bounding box center [504, 22] width 745 height 1048
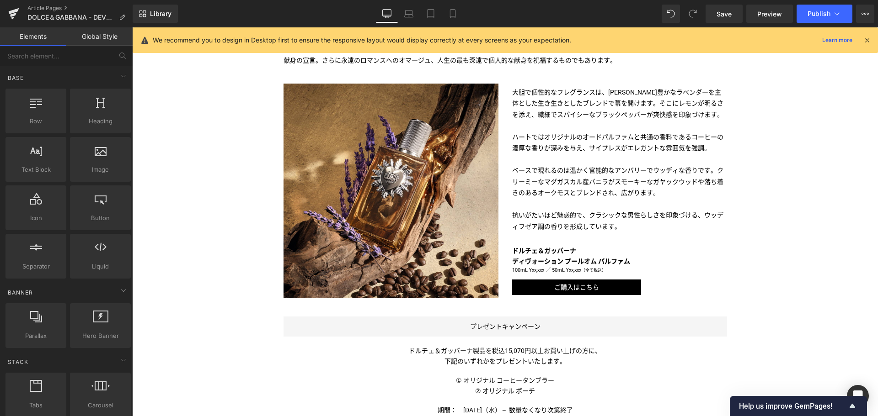
scroll to position [436, 0]
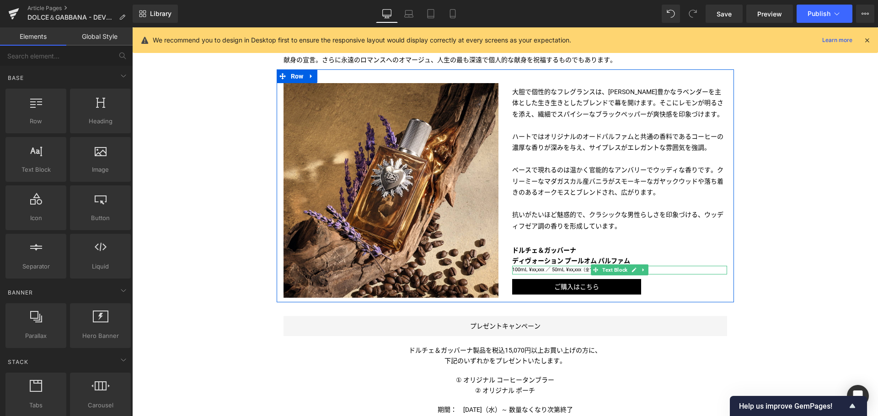
click at [534, 269] on p "100mL ¥xx,xxx ／ 50mL ¥xx,xxx （全て税込）" at bounding box center [619, 270] width 215 height 9
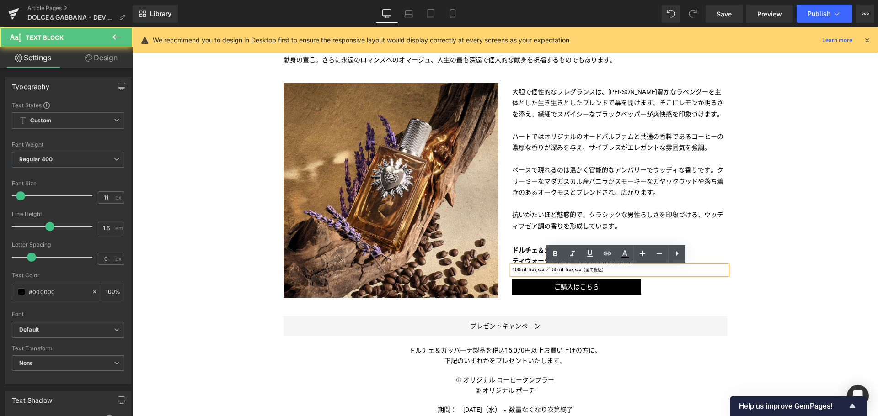
click at [534, 269] on p "100mL ¥xx,xxx ／ 50mL ¥xx,xxx （全て税込）" at bounding box center [619, 270] width 215 height 9
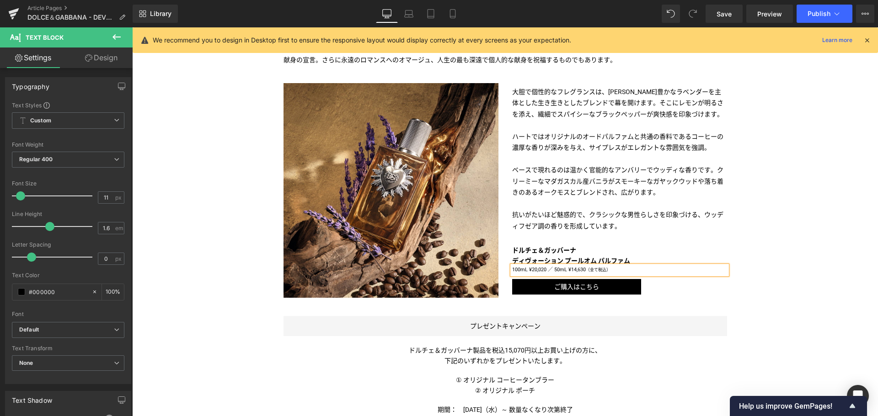
click at [745, 313] on div "Liquid TITLE TITLE TITLE TITLE TITLE TITLE TITLE TITLE TITLE Text Block Image I…" at bounding box center [504, 213] width 745 height 1048
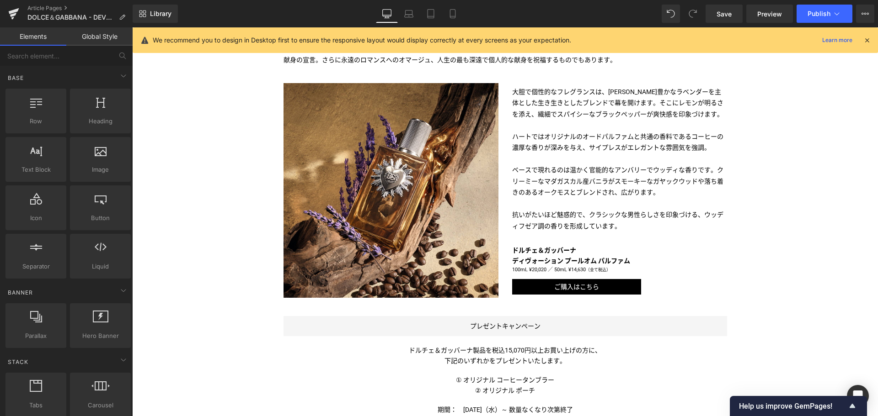
click at [774, 158] on div "Liquid TITLE TITLE TITLE TITLE TITLE TITLE TITLE TITLE TITLE Text Block Image I…" at bounding box center [504, 213] width 745 height 1048
click at [718, 15] on span "Save" at bounding box center [723, 14] width 15 height 10
click at [757, 243] on div "Liquid TITLE TITLE TITLE TITLE TITLE TITLE TITLE TITLE TITLE Text Block Image I…" at bounding box center [504, 213] width 745 height 1048
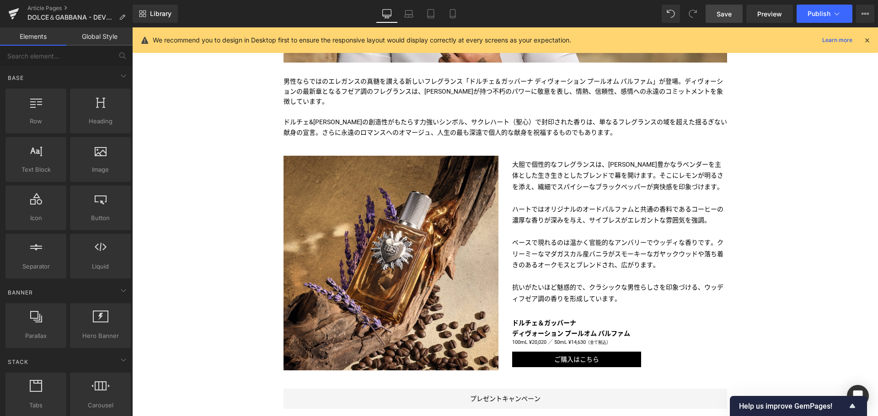
scroll to position [365, 0]
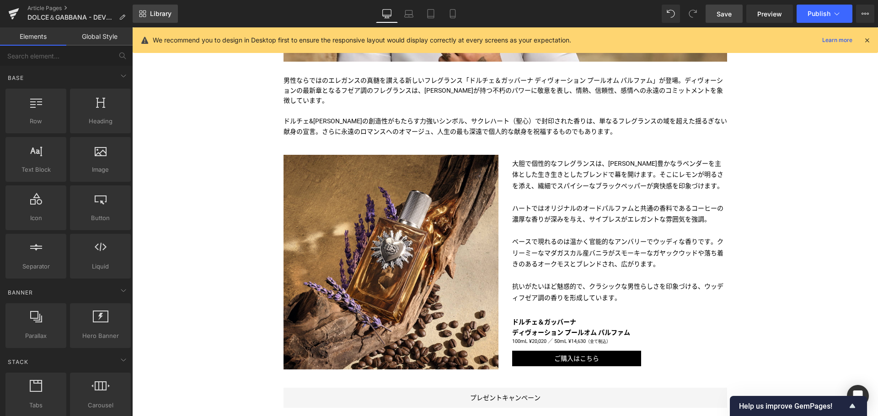
click at [155, 7] on link "Library" at bounding box center [155, 14] width 45 height 18
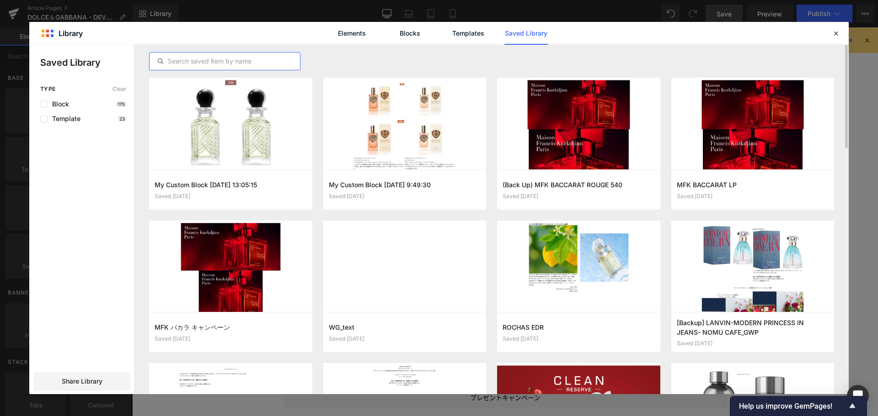
click at [244, 58] on input "text" at bounding box center [224, 61] width 150 height 11
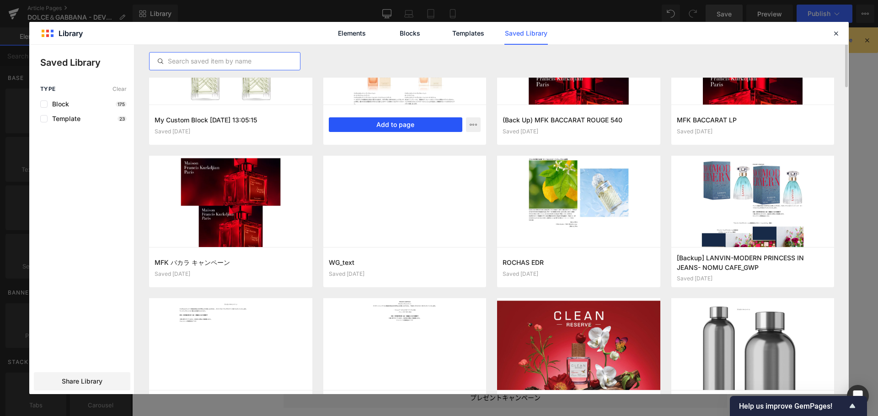
scroll to position [36, 0]
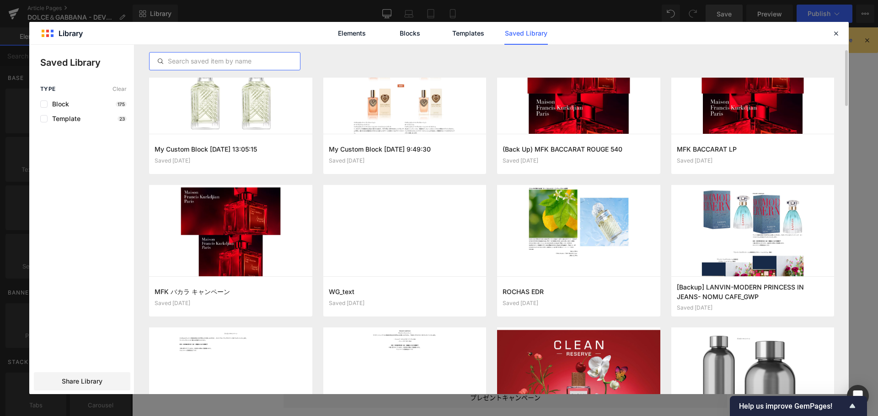
click at [222, 60] on input "text" at bounding box center [224, 61] width 150 height 11
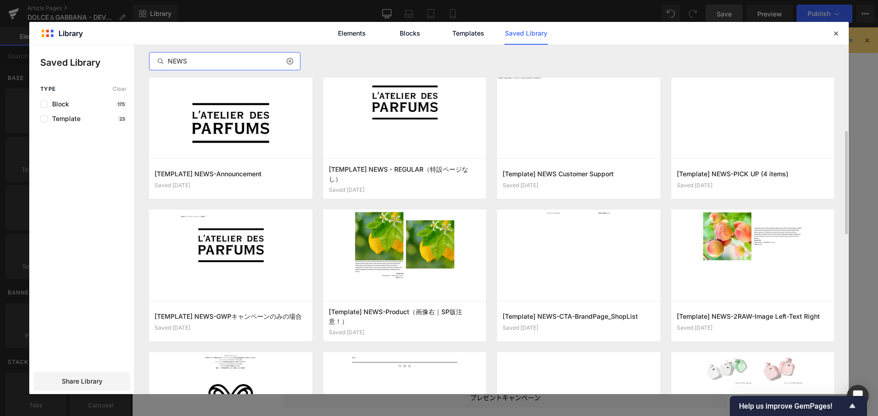
scroll to position [301, 0]
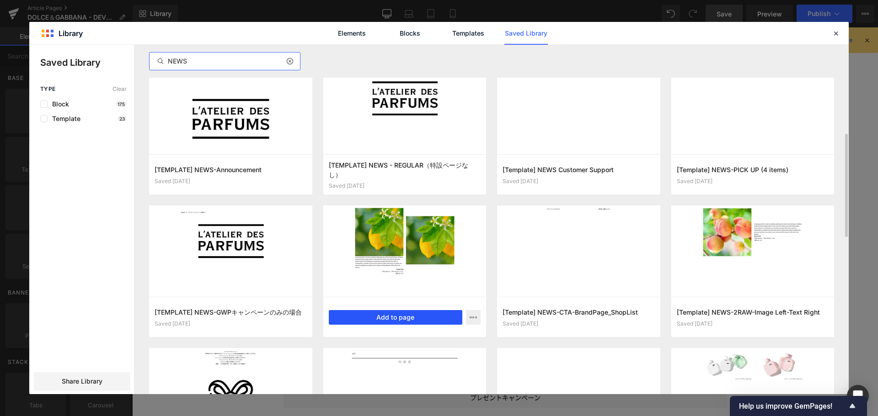
type input "NEWS"
click at [421, 322] on button "Add to page" at bounding box center [396, 317] width 134 height 15
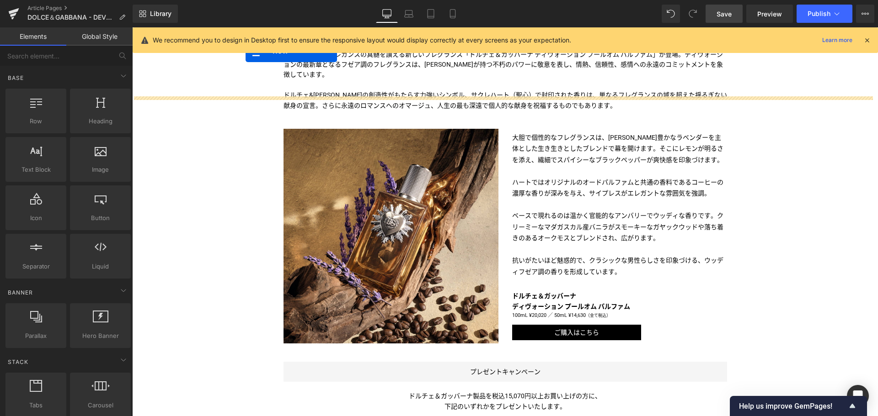
scroll to position [382, 0]
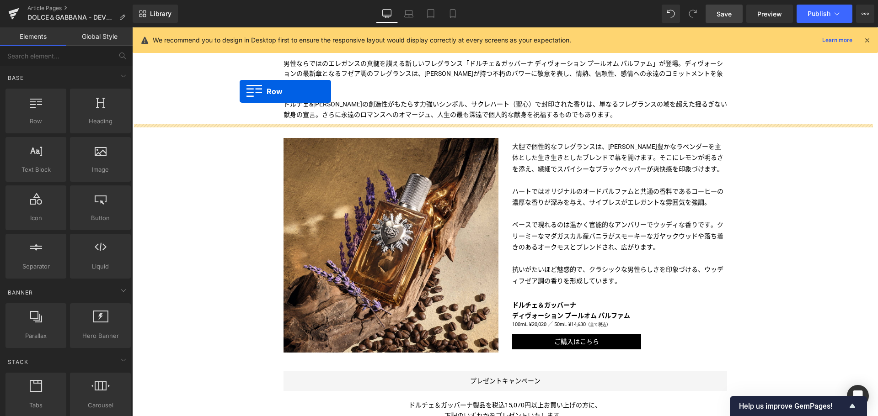
drag, startPoint x: 278, startPoint y: 295, endPoint x: 239, endPoint y: 91, distance: 207.0
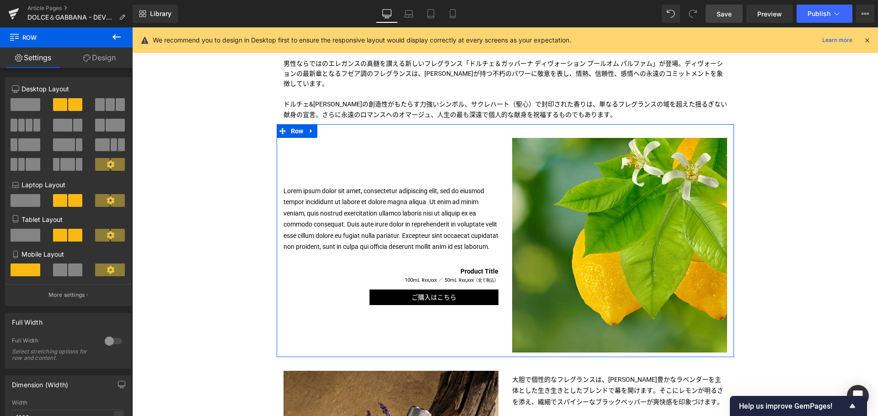
scroll to position [462, 0]
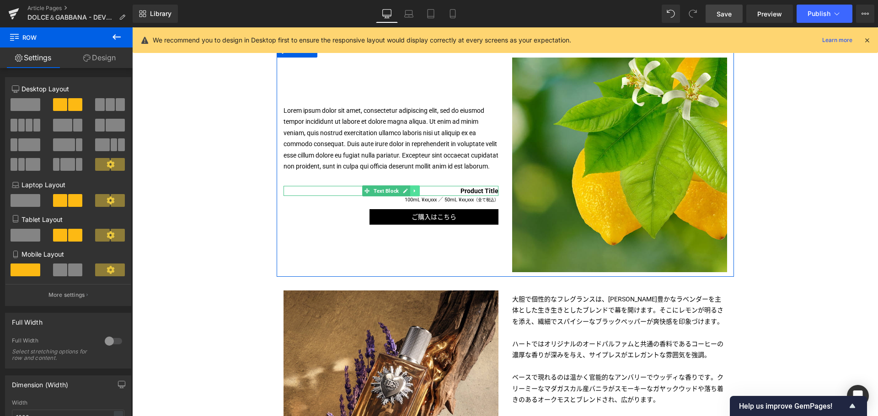
click at [411, 194] on link at bounding box center [415, 191] width 10 height 11
click at [417, 194] on icon at bounding box center [419, 190] width 5 height 5
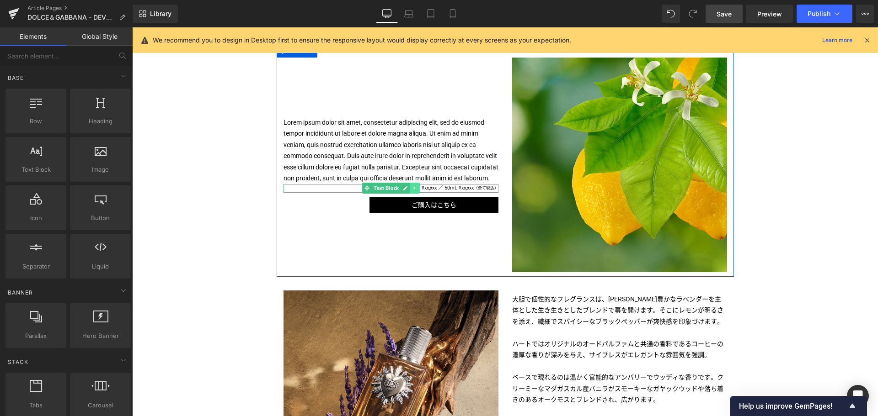
click at [413, 190] on icon at bounding box center [413, 187] width 1 height 3
click at [417, 191] on icon at bounding box center [419, 188] width 5 height 5
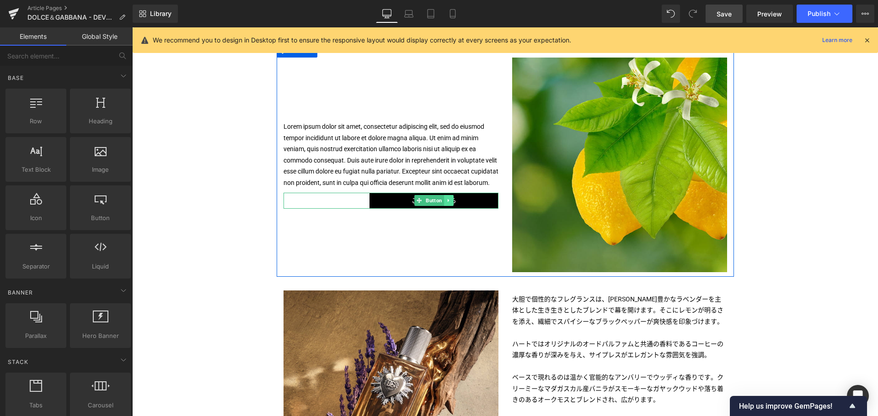
click at [448, 206] on link at bounding box center [448, 200] width 10 height 11
click at [451, 203] on icon at bounding box center [453, 200] width 5 height 5
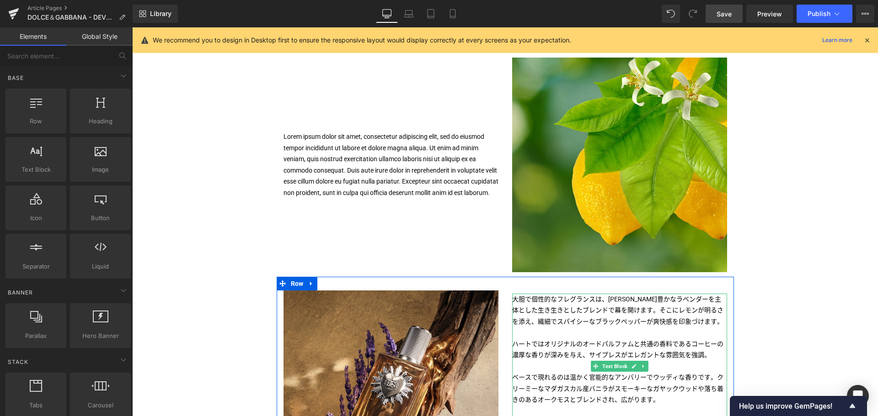
click at [514, 310] on p "大胆で個性的なフレグランスは、芳香豊かなラベンダーを主体とした生き生きとしたブレンドで幕を開けます。 そこにレモンが明るさを添え、繊細でスパイシーなブラックペ…" at bounding box center [619, 350] width 215 height 112
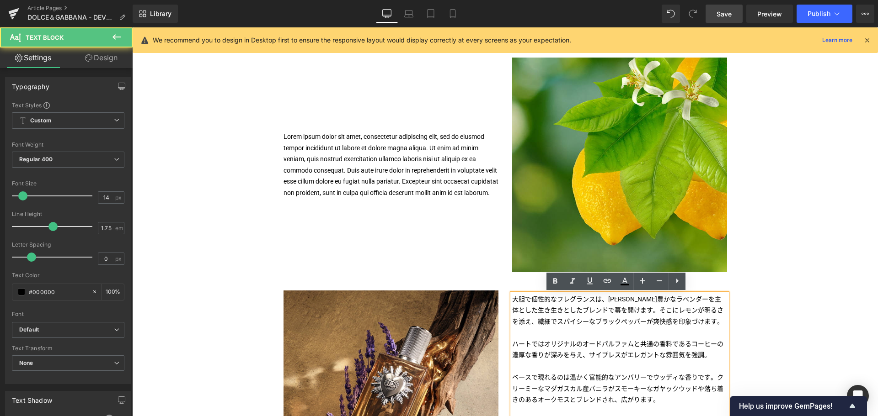
click at [592, 330] on p "大胆で個性的なフレグランスは、芳香豊かなラベンダーを主体とした生き生きとしたブレンドで幕を開けます。 そこにレモンが明るさを添え、繊細でスパイシーなブラックペ…" at bounding box center [619, 350] width 215 height 112
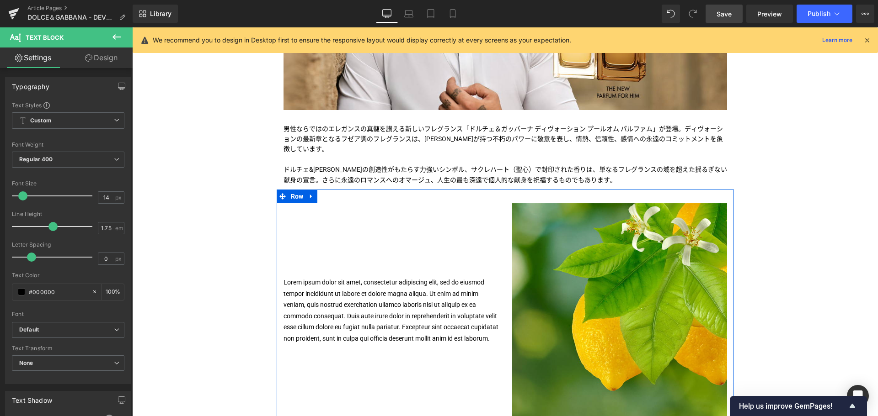
scroll to position [315, 0]
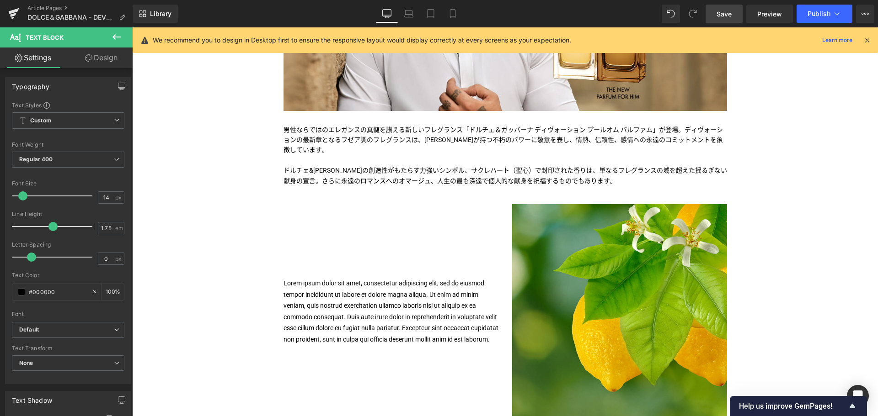
click at [419, 171] on p "ドルチェ&ガッバーナの創造性がもたらす力強いシンボル、サクレハート（聖心）で封印された香りは、単なるフレグランスの域を超えた揺るぎない献身の宣言。さらに永遠の…" at bounding box center [504, 175] width 443 height 21
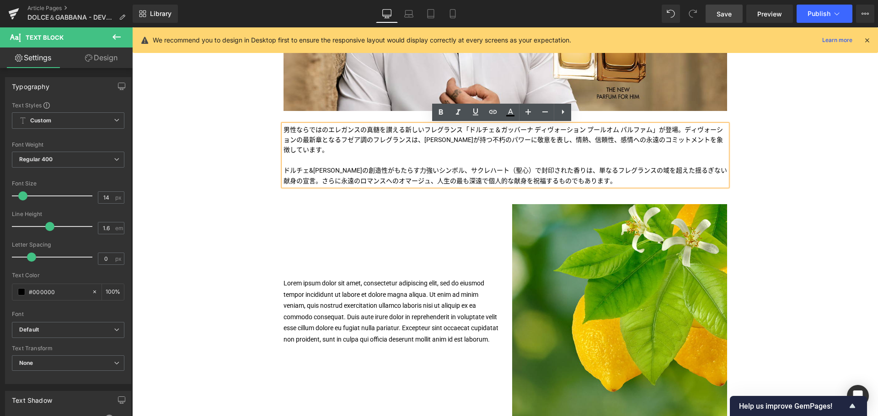
click at [419, 171] on p "ドルチェ&ガッバーナの創造性がもたらす力強いシンボル、サクレハート（聖心）で封印された香りは、単なるフレグランスの域を超えた揺るぎない献身の宣言。さらに永遠の…" at bounding box center [504, 175] width 443 height 21
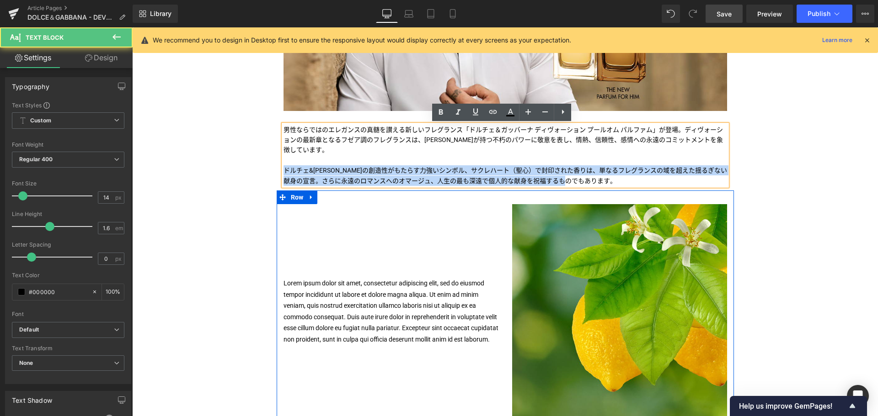
drag, startPoint x: 281, startPoint y: 167, endPoint x: 609, endPoint y: 198, distance: 329.6
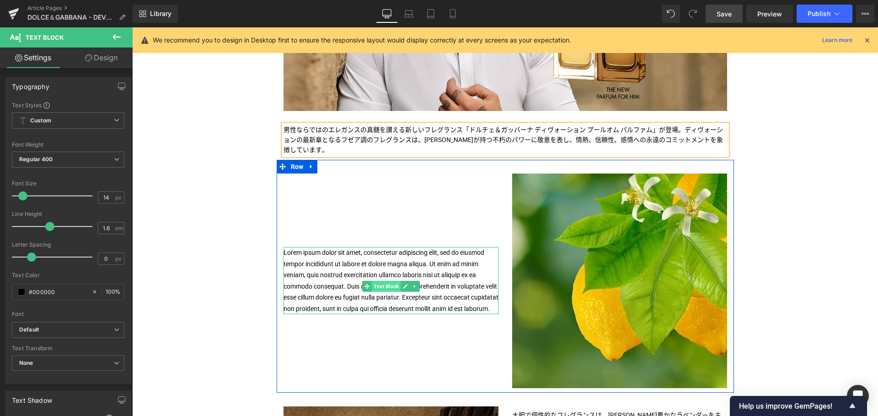
click at [387, 281] on span "Text Block" at bounding box center [386, 286] width 29 height 11
click at [336, 271] on p "Lorem ipsum dolor sit amet, consectetur adipiscing elit, sed do eiusmod tempor …" at bounding box center [390, 280] width 215 height 67
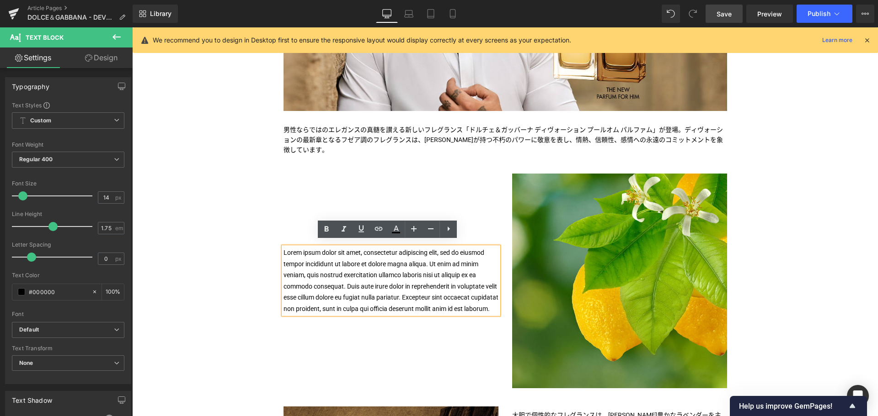
click at [336, 271] on p "Lorem ipsum dolor sit amet, consectetur adipiscing elit, sed do eiusmod tempor …" at bounding box center [390, 280] width 215 height 67
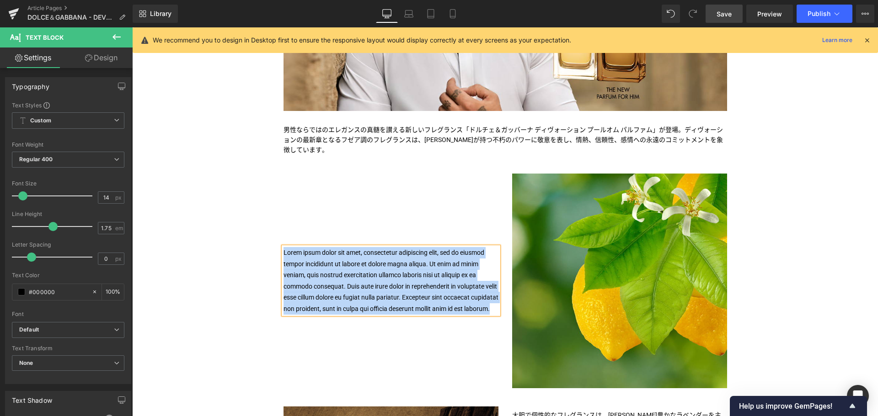
paste div
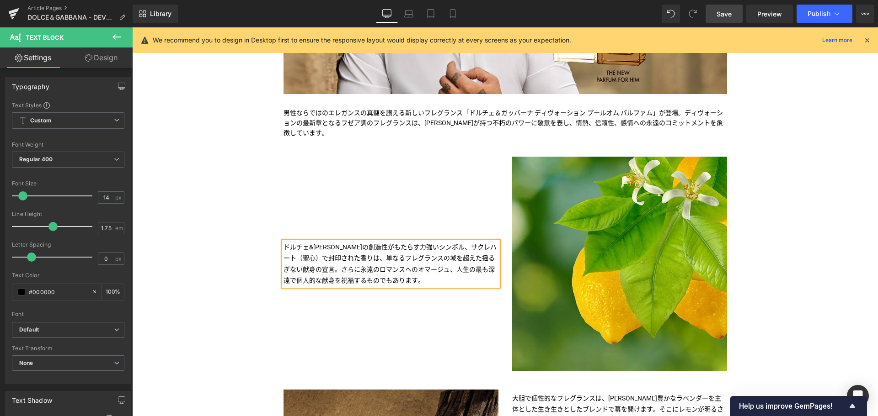
click at [474, 313] on div "Image ドルチェ&ガッバーナの創造性がもたらす力強いシンボル、サクレハート（聖心）で封印された香りは、単なるフレグランスの域を超えた揺るぎない献身の宣言。…" at bounding box center [391, 264] width 229 height 215
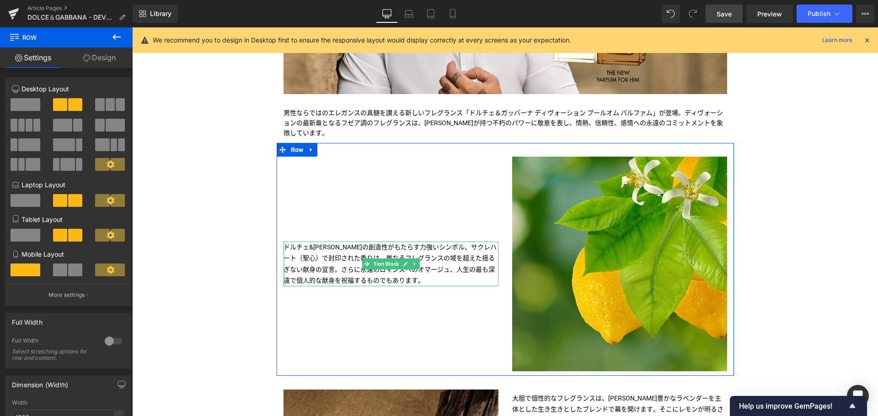
click at [327, 269] on p "ドルチェ&ガッバーナの創造性がもたらす力強いシンボル、サクレハート（聖心）で封印された香りは、単なるフレグランスの域を超えた揺るぎない献身の宣言。さらに永遠の…" at bounding box center [390, 264] width 215 height 45
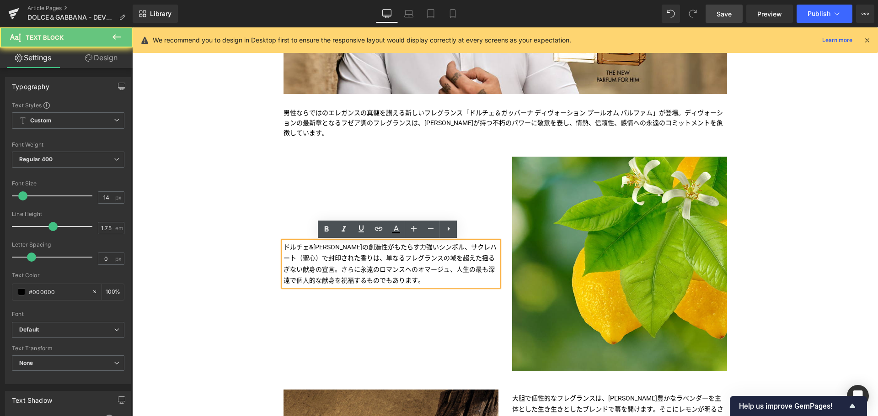
click at [327, 269] on p "ドルチェ&ガッバーナの創造性がもたらす力強いシンボル、サクレハート（聖心）で封印された香りは、単なるフレグランスの域を超えた揺るぎない献身の宣言。さらに永遠の…" at bounding box center [390, 264] width 215 height 45
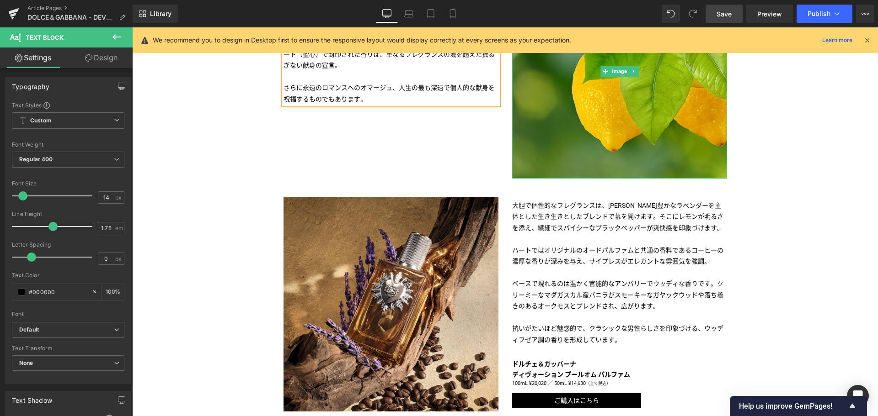
scroll to position [529, 0]
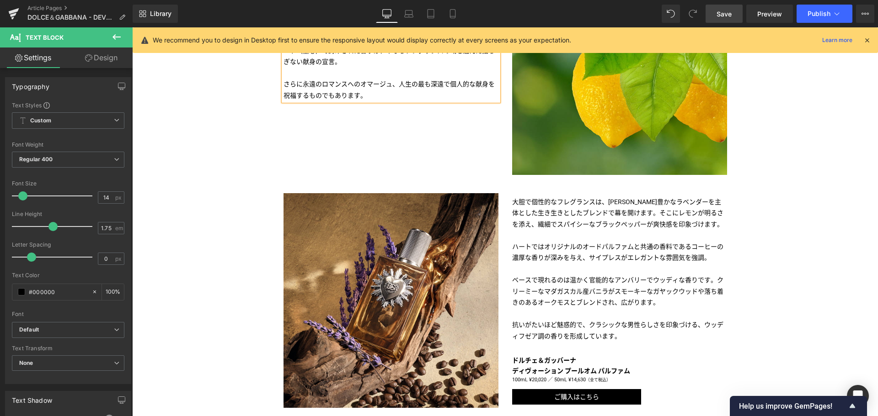
click at [566, 275] on p "大胆で個性的なフレグランスは、芳香豊かなラベンダーを主体とした生き生きとしたブレンドで幕を開けます。 そこにレモンが明るさを添え、繊細でスパイシーなブラックペ…" at bounding box center [619, 253] width 215 height 112
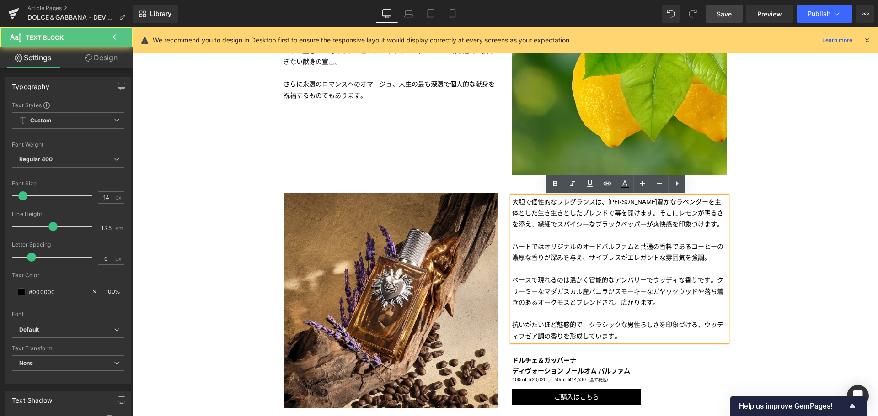
click at [525, 271] on p "大胆で個性的なフレグランスは、芳香豊かなラベンダーを主体とした生き生きとしたブレンドで幕を開けます。 そこにレモンが明るさを添え、繊細でスパイシーなブラックペ…" at bounding box center [619, 253] width 215 height 112
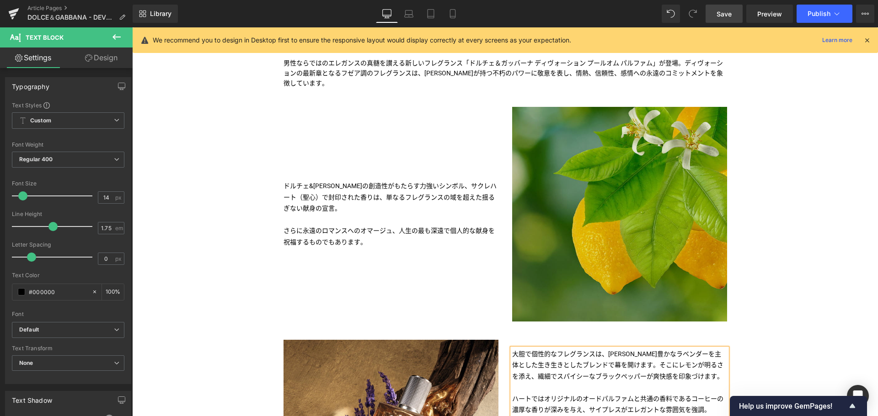
scroll to position [382, 0]
click at [554, 179] on img at bounding box center [619, 214] width 215 height 215
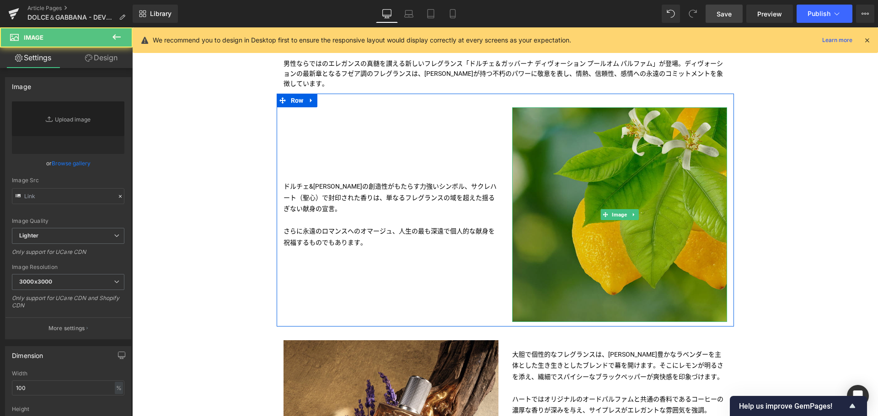
type input "https://ucarecdn.com/a1d4b4f9-8887-4d77-83e6-842dfff40325/-/format/auto/-/previ…"
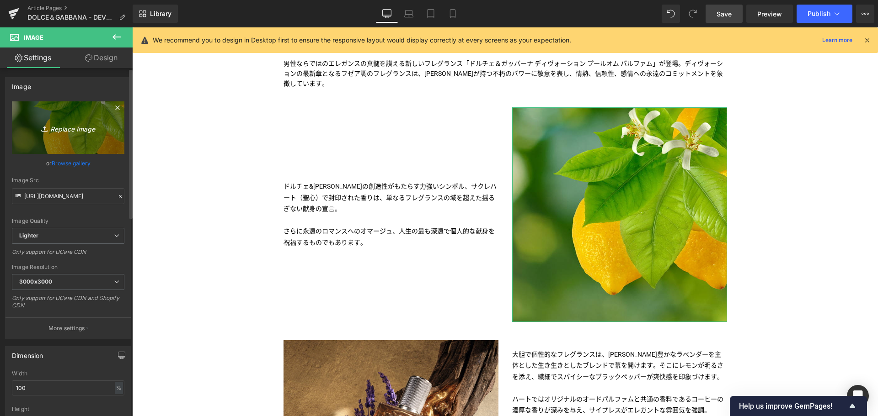
click at [63, 128] on icon "Replace Image" at bounding box center [68, 127] width 73 height 11
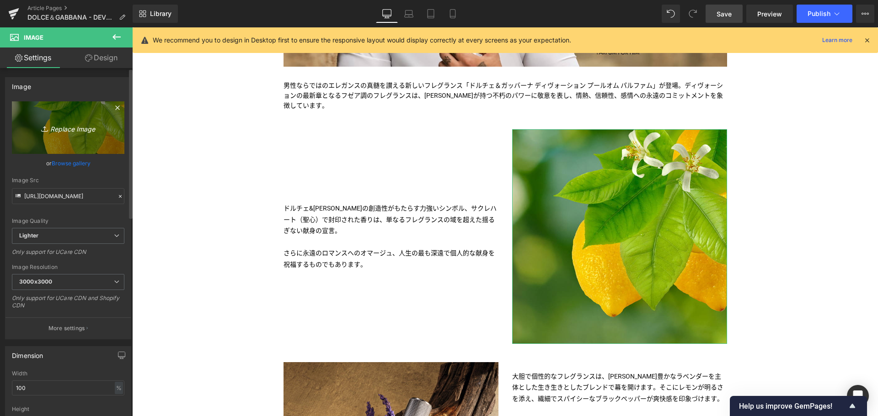
scroll to position [379, 0]
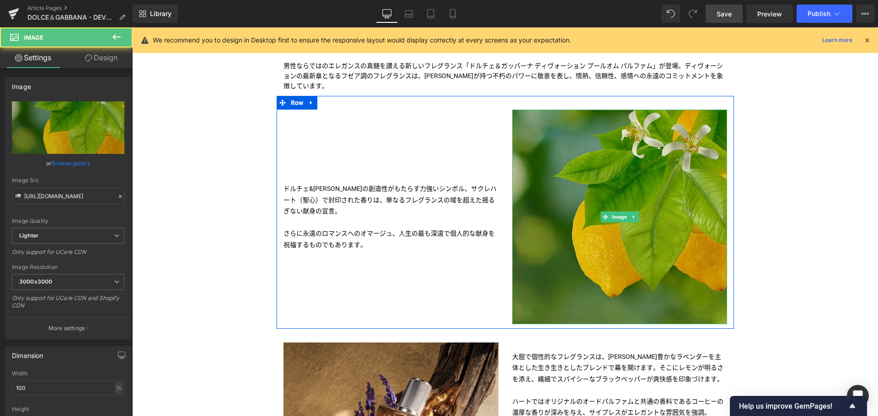
click at [569, 181] on img at bounding box center [619, 217] width 215 height 215
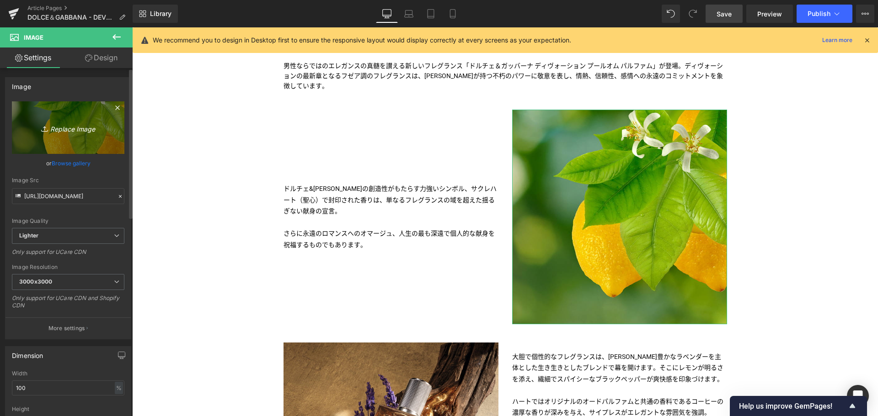
click at [63, 134] on link "Replace Image" at bounding box center [68, 127] width 112 height 53
type input "C:\fakepath\DG-DEV_PH_PARF-BTS-Model-1200x1200.jpg"
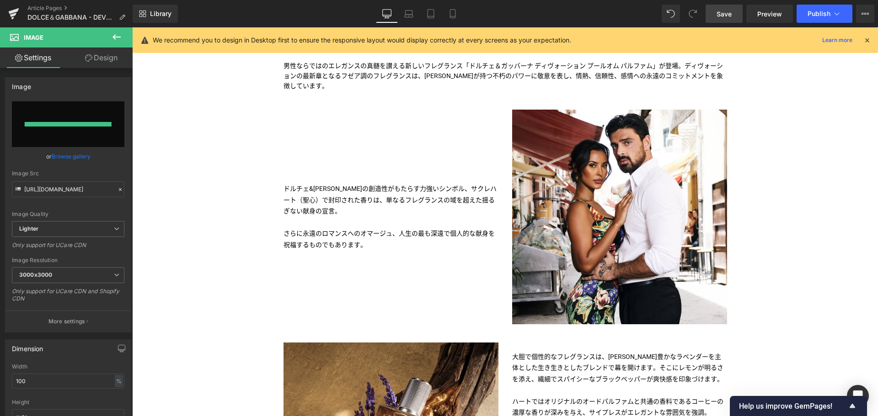
type input "https://ucarecdn.com/fc911d9b-7cc1-4f90-a89f-139b51df645f/-/format/auto/-/previ…"
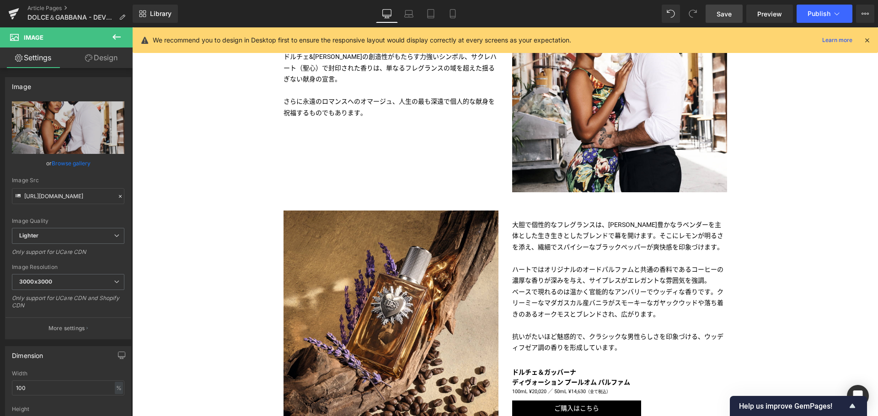
scroll to position [522, 0]
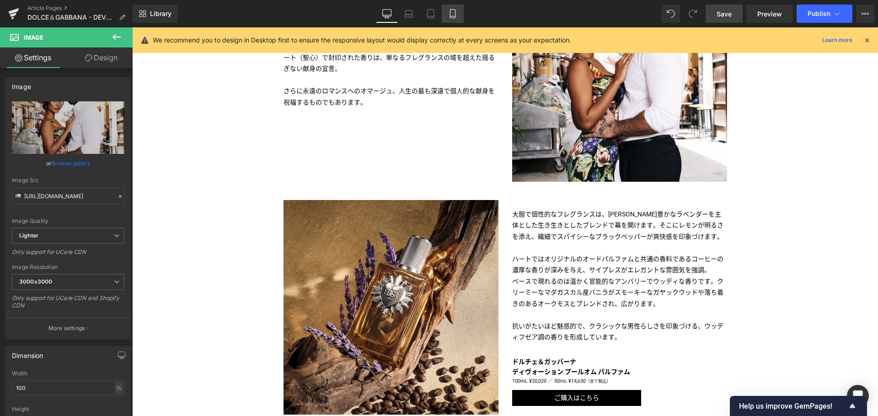
click at [462, 14] on link "Mobile" at bounding box center [452, 14] width 22 height 18
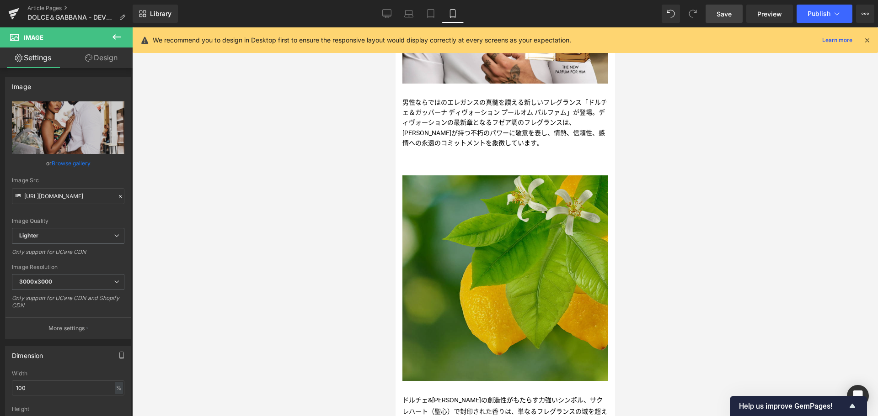
scroll to position [301, 0]
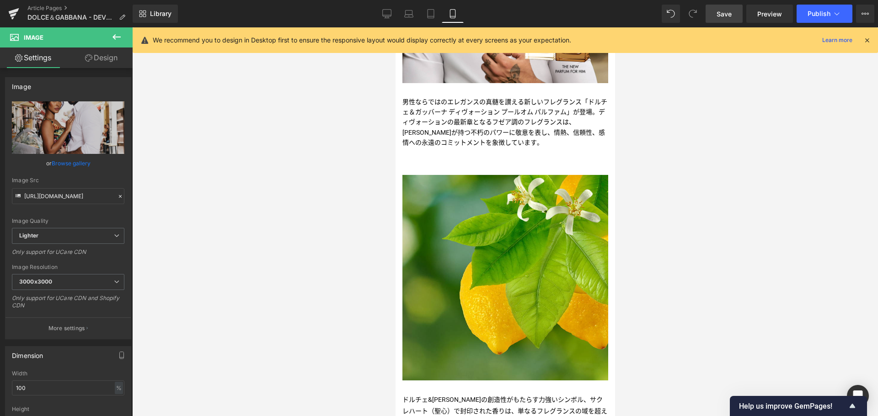
drag, startPoint x: 499, startPoint y: 164, endPoint x: 486, endPoint y: 264, distance: 100.8
click at [486, 264] on div "Image" at bounding box center [505, 278] width 206 height 206
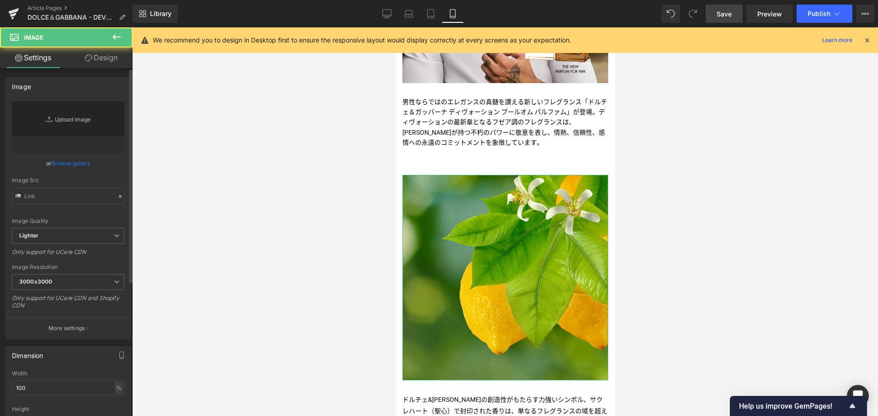
type input "https://ucarecdn.com/f26c3b63-eac7-4977-aca4-0935da9e3f64/-/format/auto/-/previ…"
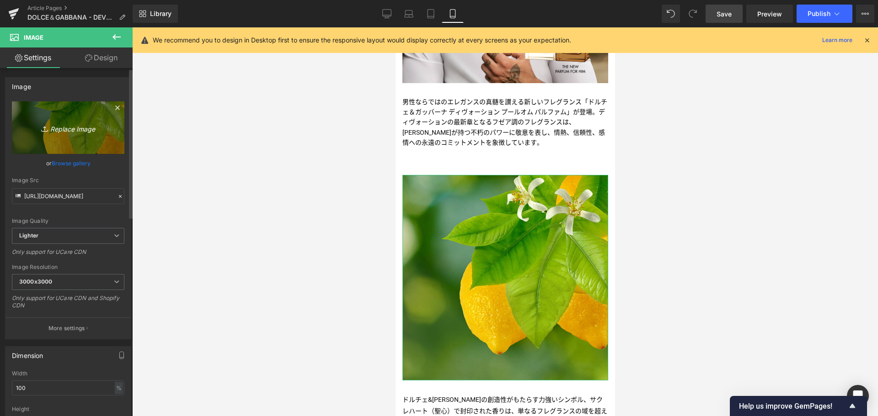
click at [74, 128] on icon "Replace Image" at bounding box center [68, 127] width 73 height 11
type input "C:\fakepath\DG-DEV_PH_PARF-BTS-Model-1200x1200.jpg"
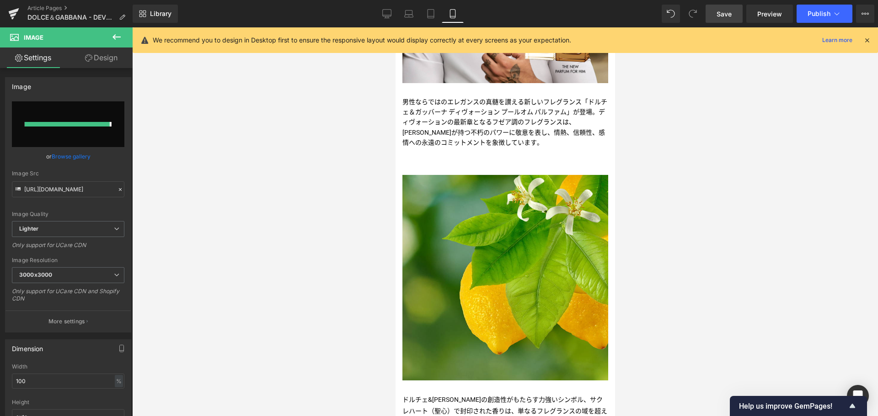
type input "https://ucarecdn.com/082004bb-000f-4a75-b210-b91347135fec/-/format/auto/-/previ…"
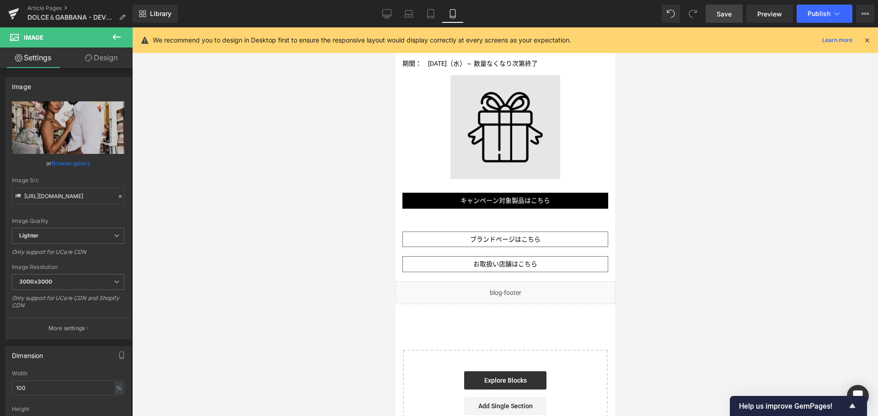
scroll to position [1271, 0]
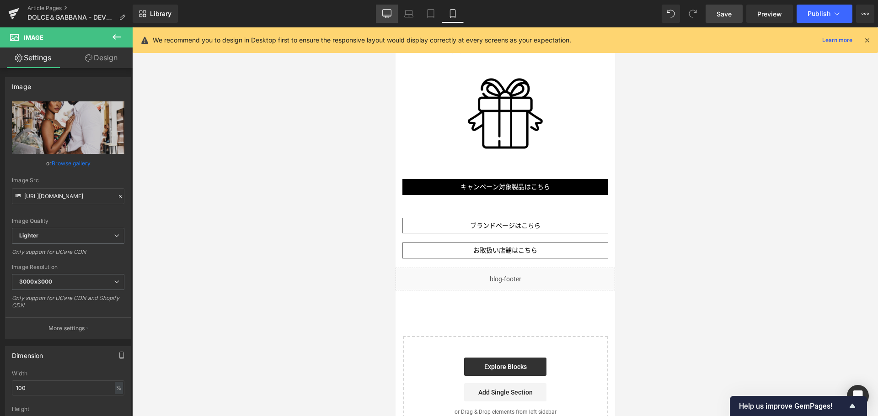
click at [393, 16] on link "Desktop" at bounding box center [387, 14] width 22 height 18
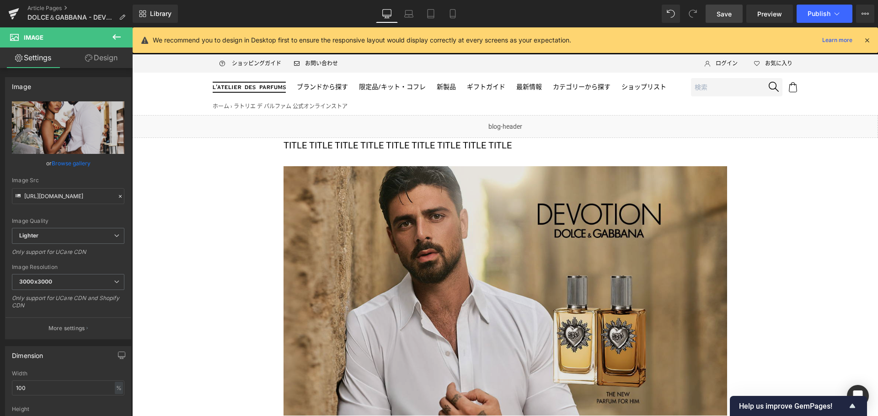
scroll to position [0, 0]
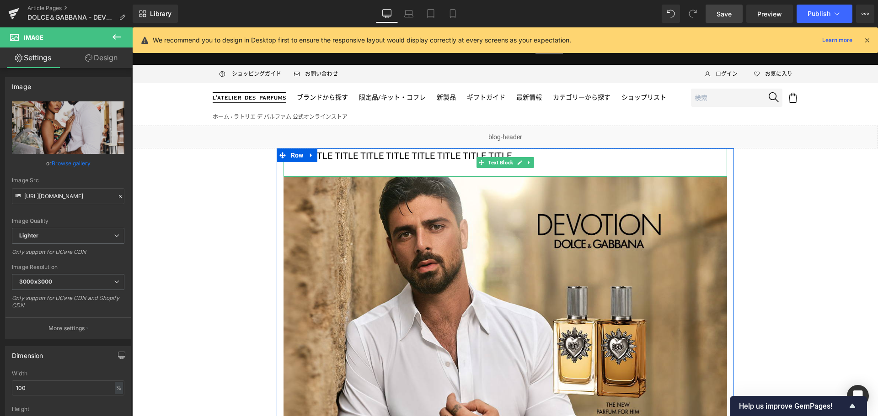
click at [392, 155] on p "TITLE TITLE TITLE TITLE TITLE TITLE TITLE TITLE TITLE" at bounding box center [504, 156] width 443 height 15
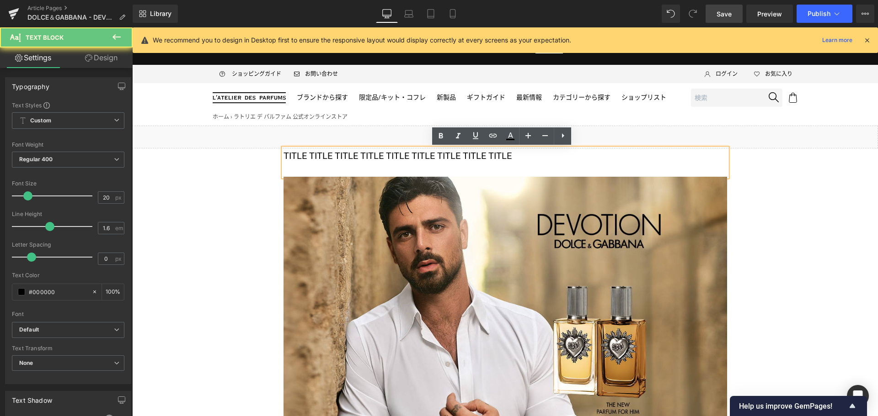
click at [392, 155] on p "TITLE TITLE TITLE TITLE TITLE TITLE TITLE TITLE TITLE" at bounding box center [504, 156] width 443 height 15
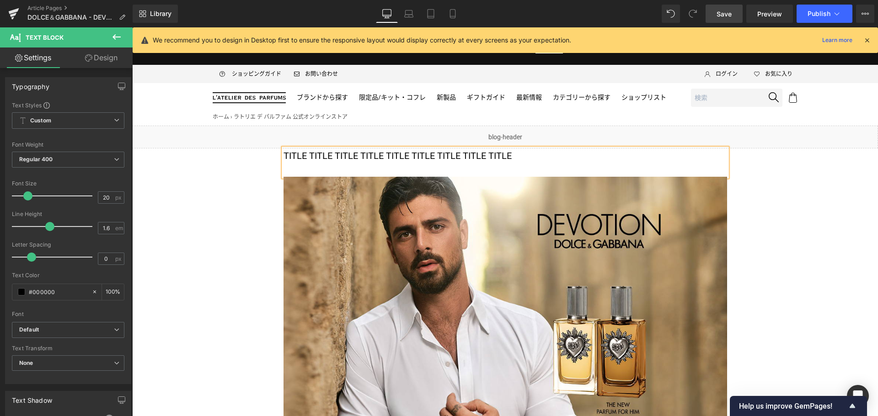
paste div
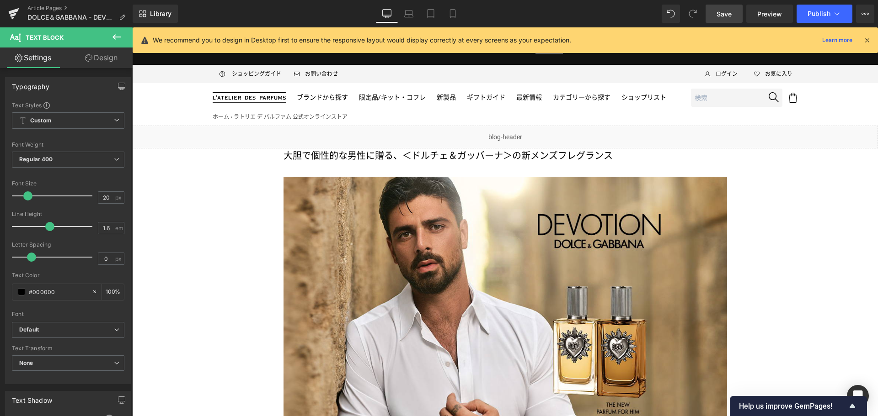
click at [729, 16] on span "Save" at bounding box center [723, 14] width 15 height 10
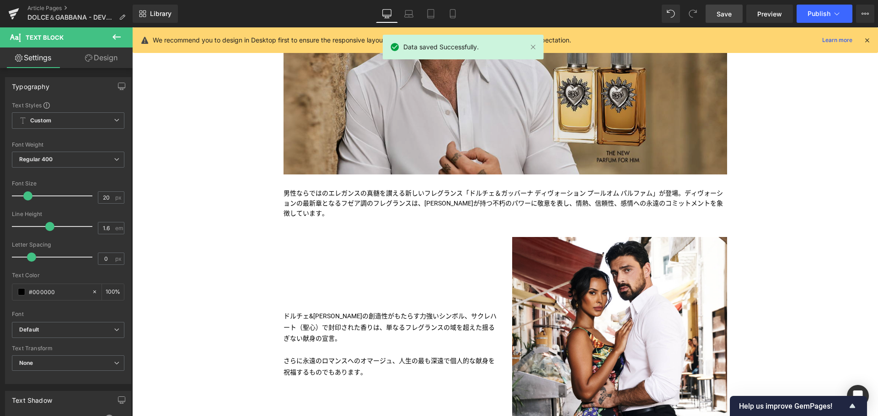
scroll to position [236, 0]
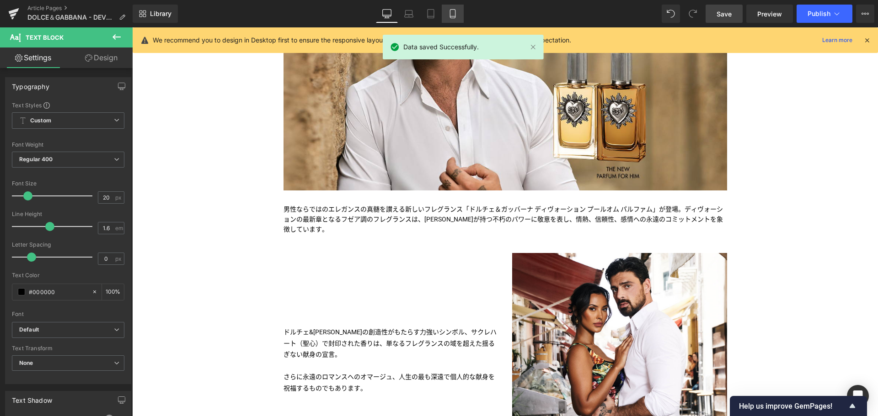
click at [452, 17] on icon at bounding box center [452, 13] width 9 height 9
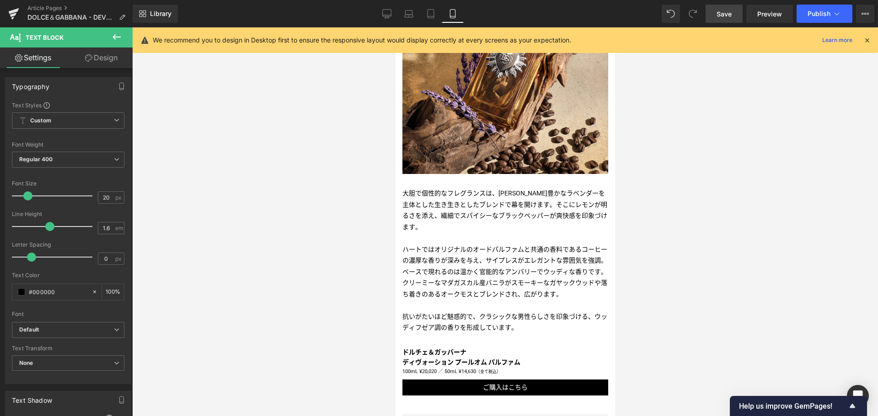
scroll to position [1030, 0]
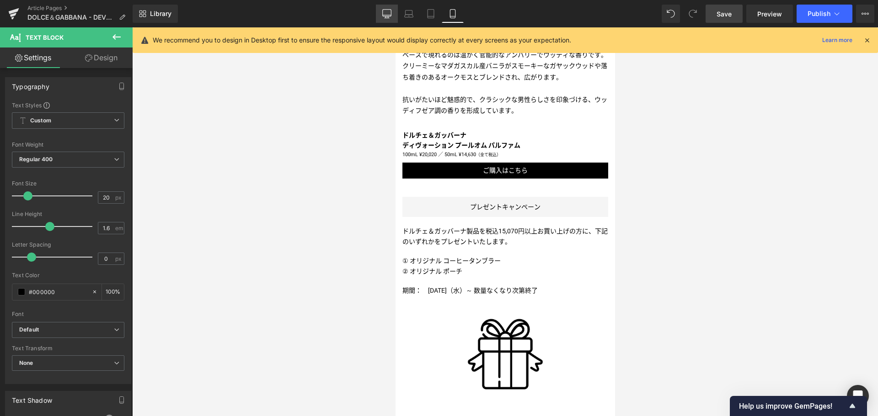
click at [386, 10] on icon at bounding box center [387, 13] width 9 height 7
type input "100"
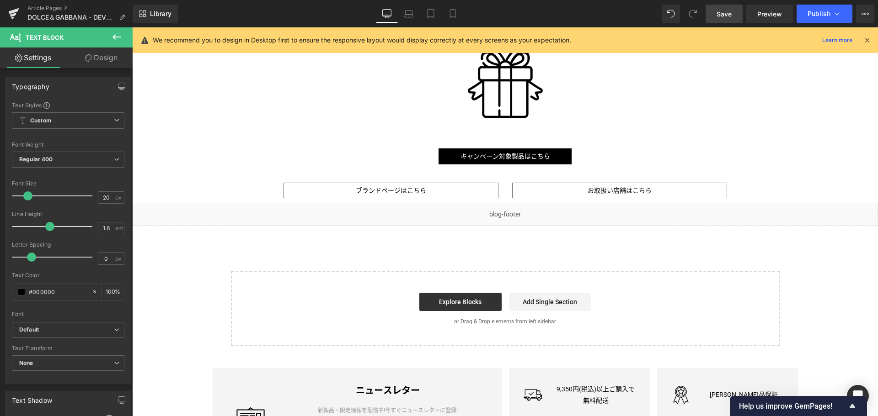
scroll to position [0, 0]
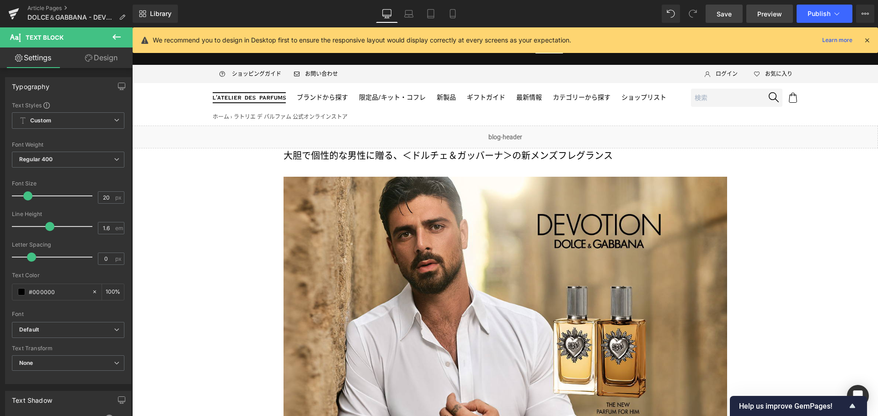
click at [758, 17] on span "Preview" at bounding box center [769, 14] width 25 height 10
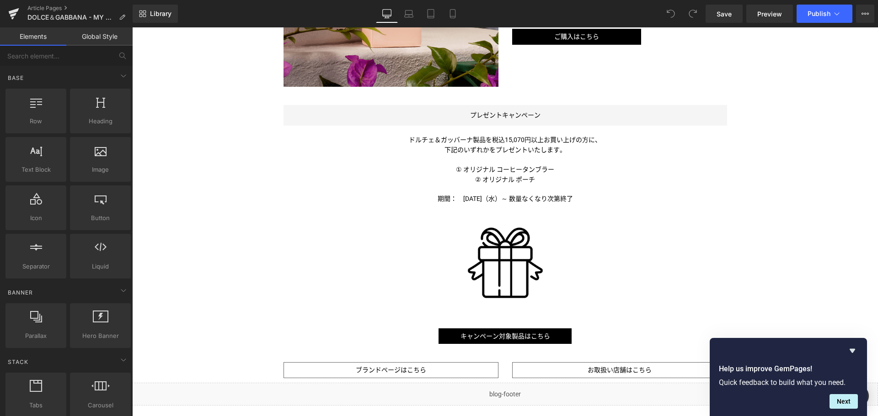
scroll to position [647, 0]
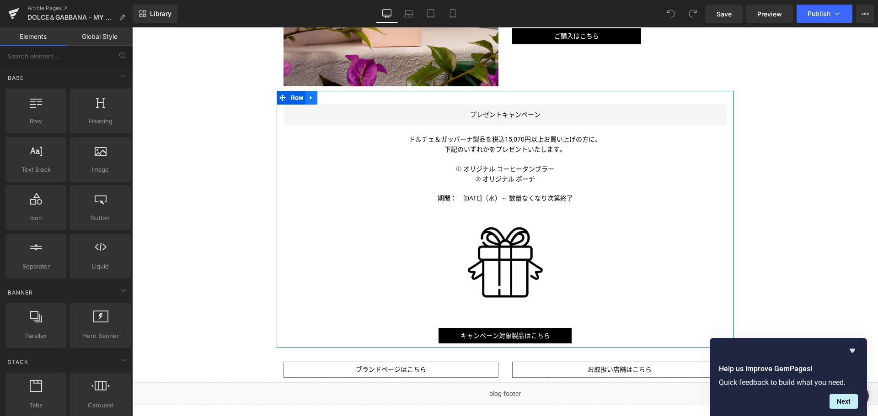
click at [308, 96] on icon at bounding box center [311, 98] width 6 height 7
click at [308, 96] on icon at bounding box center [311, 98] width 6 height 6
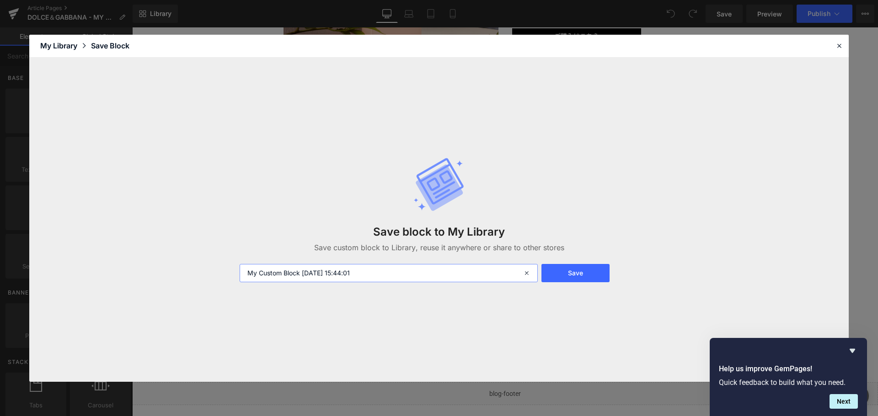
drag, startPoint x: 377, startPoint y: 273, endPoint x: 244, endPoint y: 275, distance: 132.5
click at [244, 275] on input "My Custom Block [DATE] 15:44:01" at bounding box center [388, 273] width 298 height 18
type input "DG-Present Campaign"
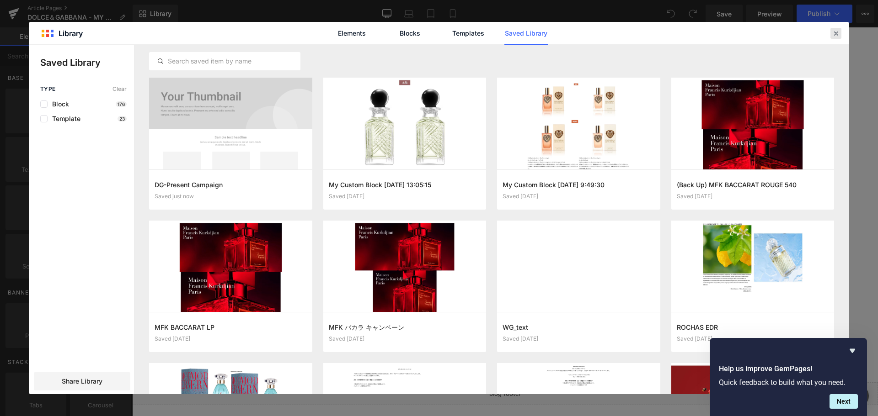
click at [836, 34] on icon at bounding box center [835, 33] width 8 height 8
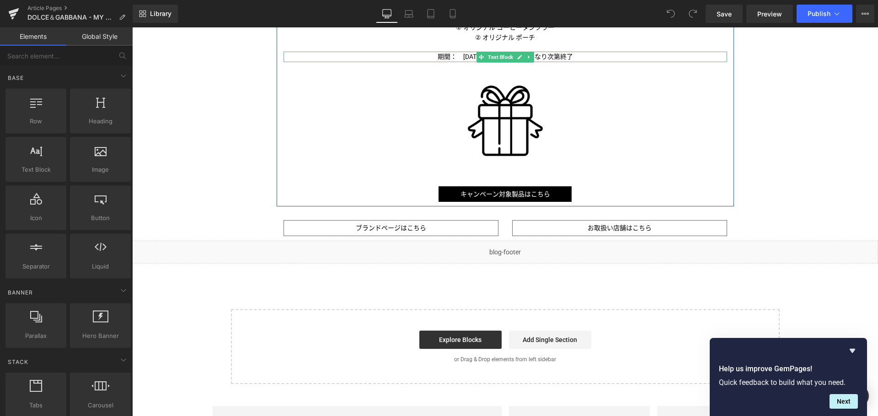
scroll to position [790, 0]
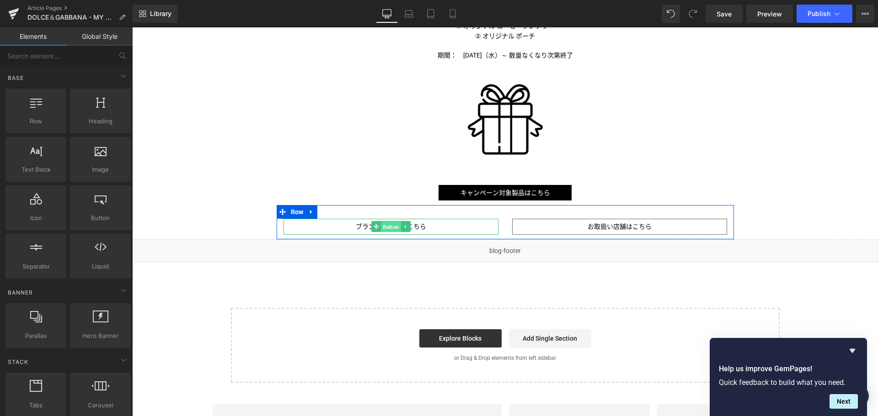
click at [389, 229] on span "Button" at bounding box center [391, 227] width 20 height 11
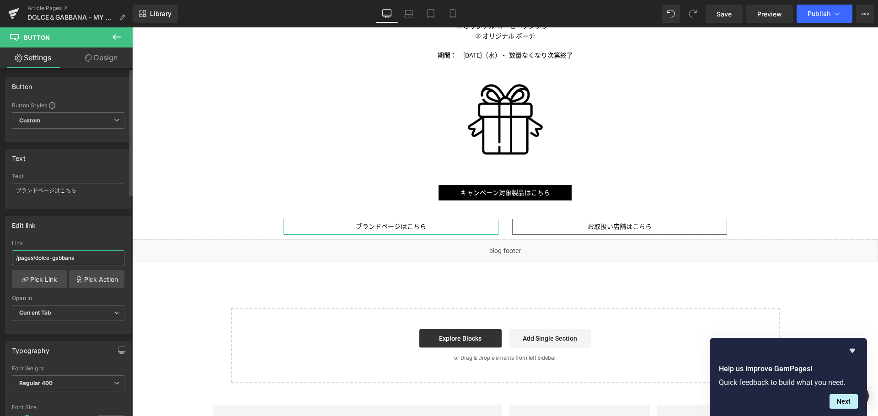
drag, startPoint x: 83, startPoint y: 255, endPoint x: 36, endPoint y: 268, distance: 49.3
click at [36, 268] on div "Link /pages/dolce-gabbana" at bounding box center [68, 255] width 112 height 30
